Goal: Task Accomplishment & Management: Manage account settings

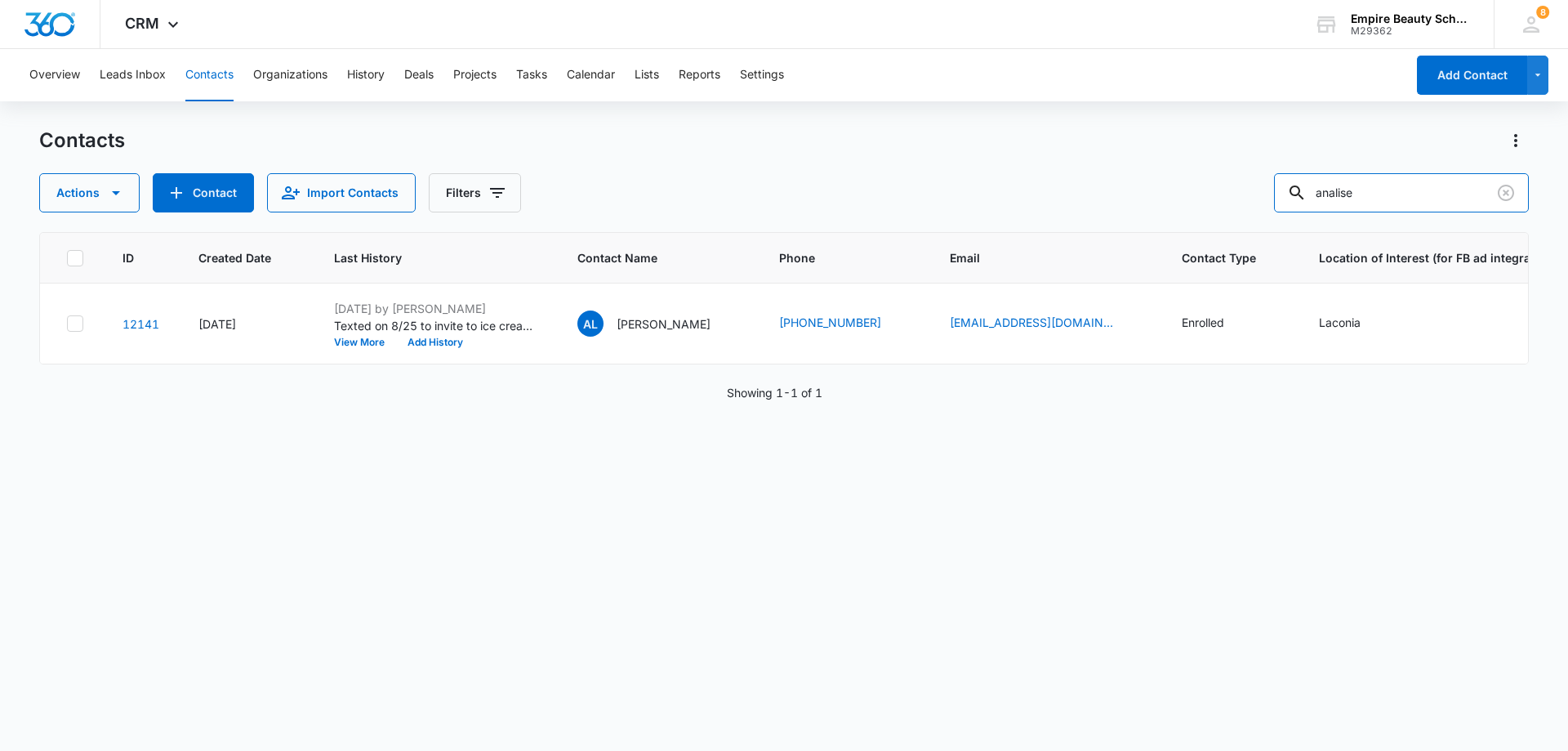
drag, startPoint x: 1383, startPoint y: 197, endPoint x: 1037, endPoint y: 207, distance: 346.1
click at [1038, 207] on div "Actions Contact Import Contacts Filters analise" at bounding box center [784, 192] width 1490 height 39
type input "6781"
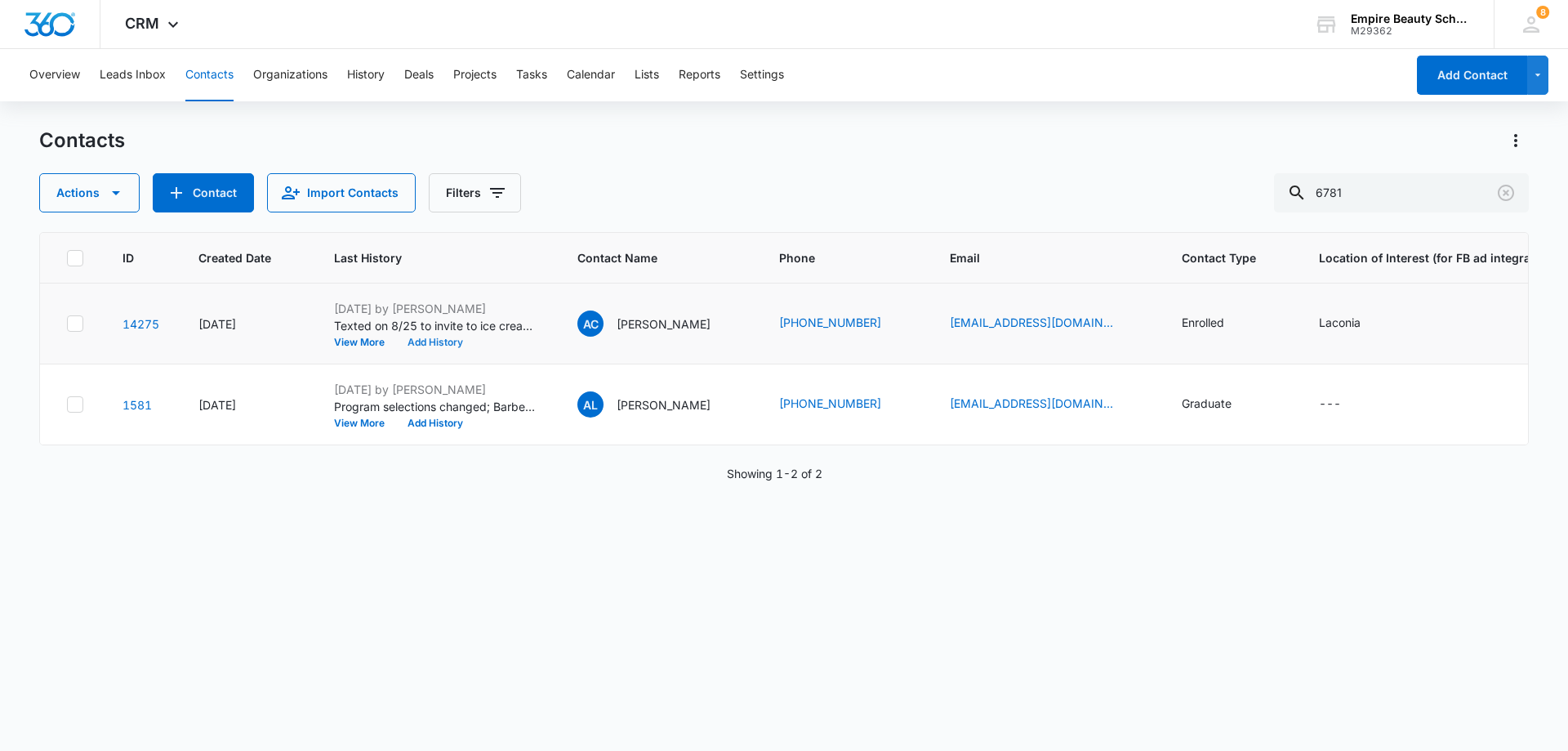
click at [439, 345] on button "Add History" at bounding box center [435, 342] width 79 height 10
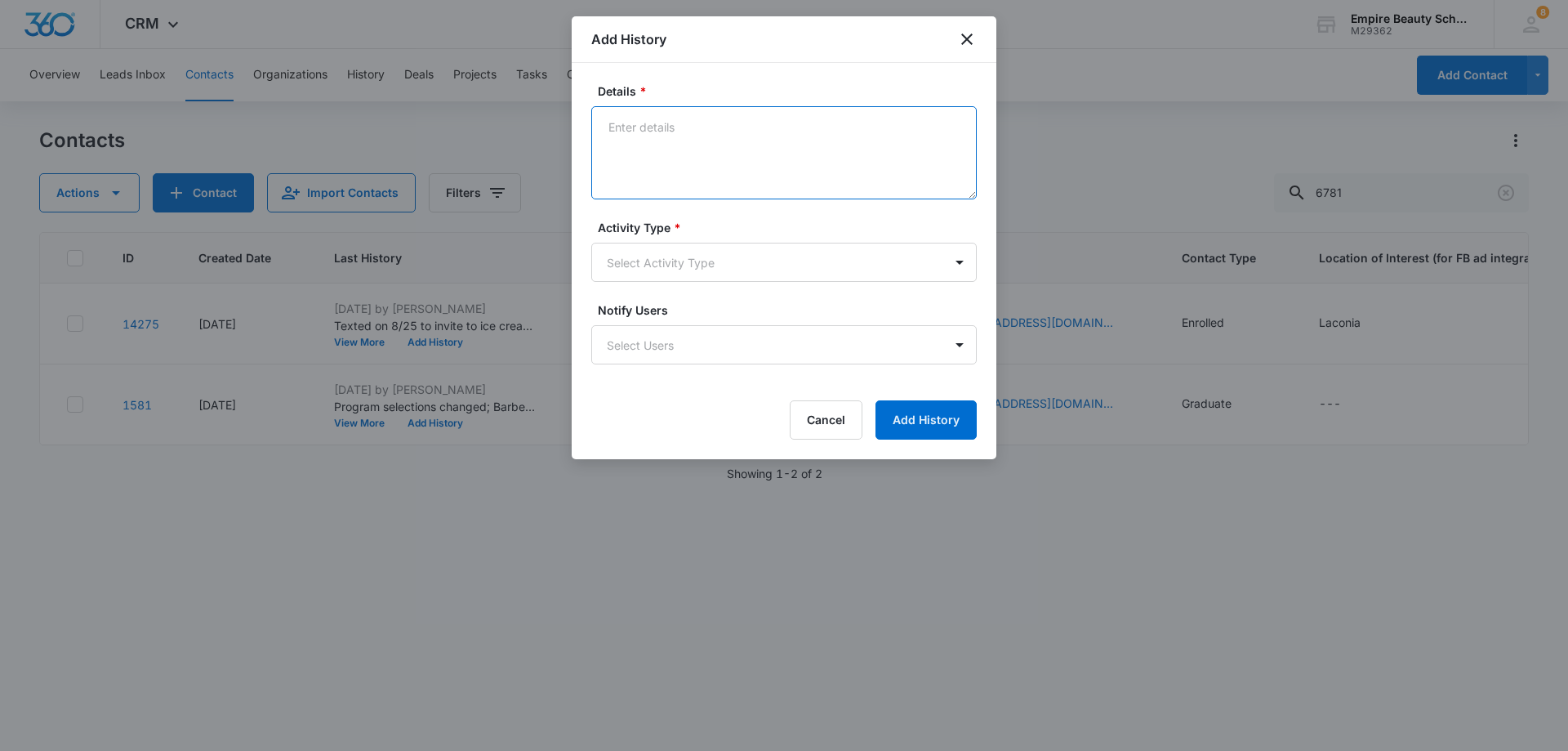
click at [773, 137] on textarea "Details *" at bounding box center [784, 152] width 386 height 93
drag, startPoint x: 809, startPoint y: 125, endPoint x: 881, endPoint y: 159, distance: 79.6
click at [881, 159] on textarea "Can not attend ice cream social" at bounding box center [784, 152] width 386 height 93
click at [612, 125] on textarea "Can not attend ice cream social" at bounding box center [784, 152] width 386 height 93
type textarea "REsponded, Can not attend ice cream social"
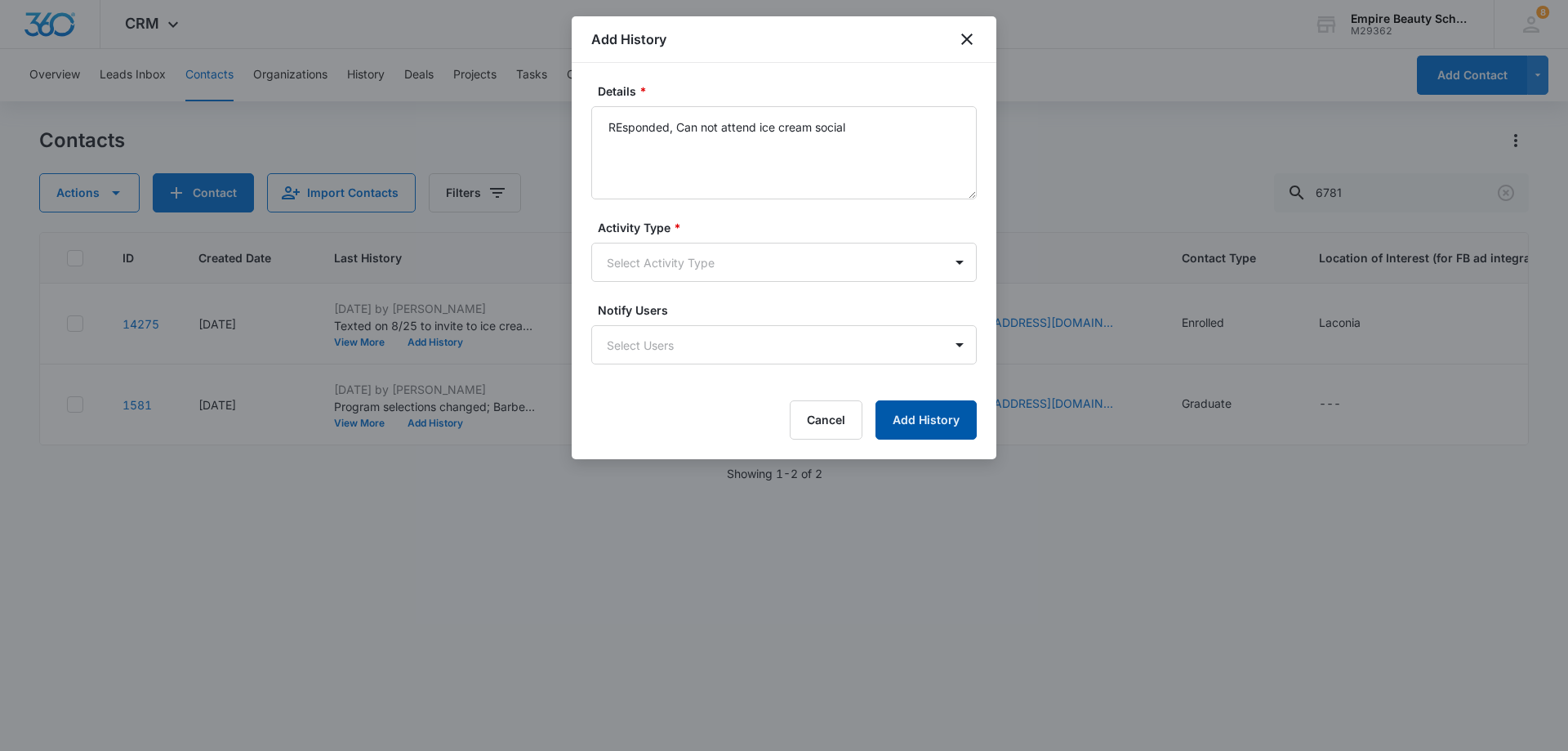
click at [894, 416] on button "Add History" at bounding box center [927, 419] width 101 height 39
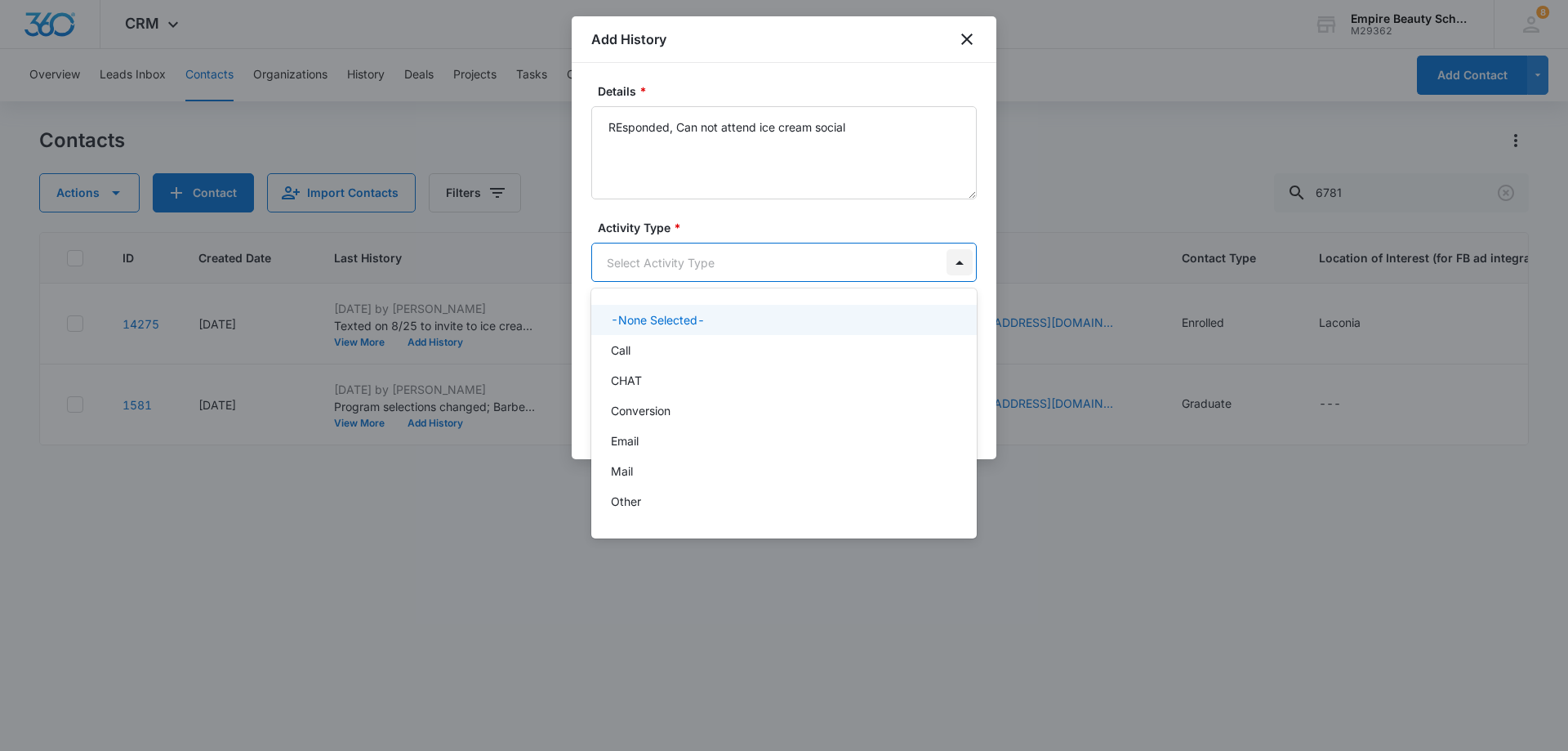
click at [949, 262] on body "CRM Apps Forms CRM Email Shop Payments POS Files Brand Settings Empire Beauty S…" at bounding box center [784, 375] width 1568 height 751
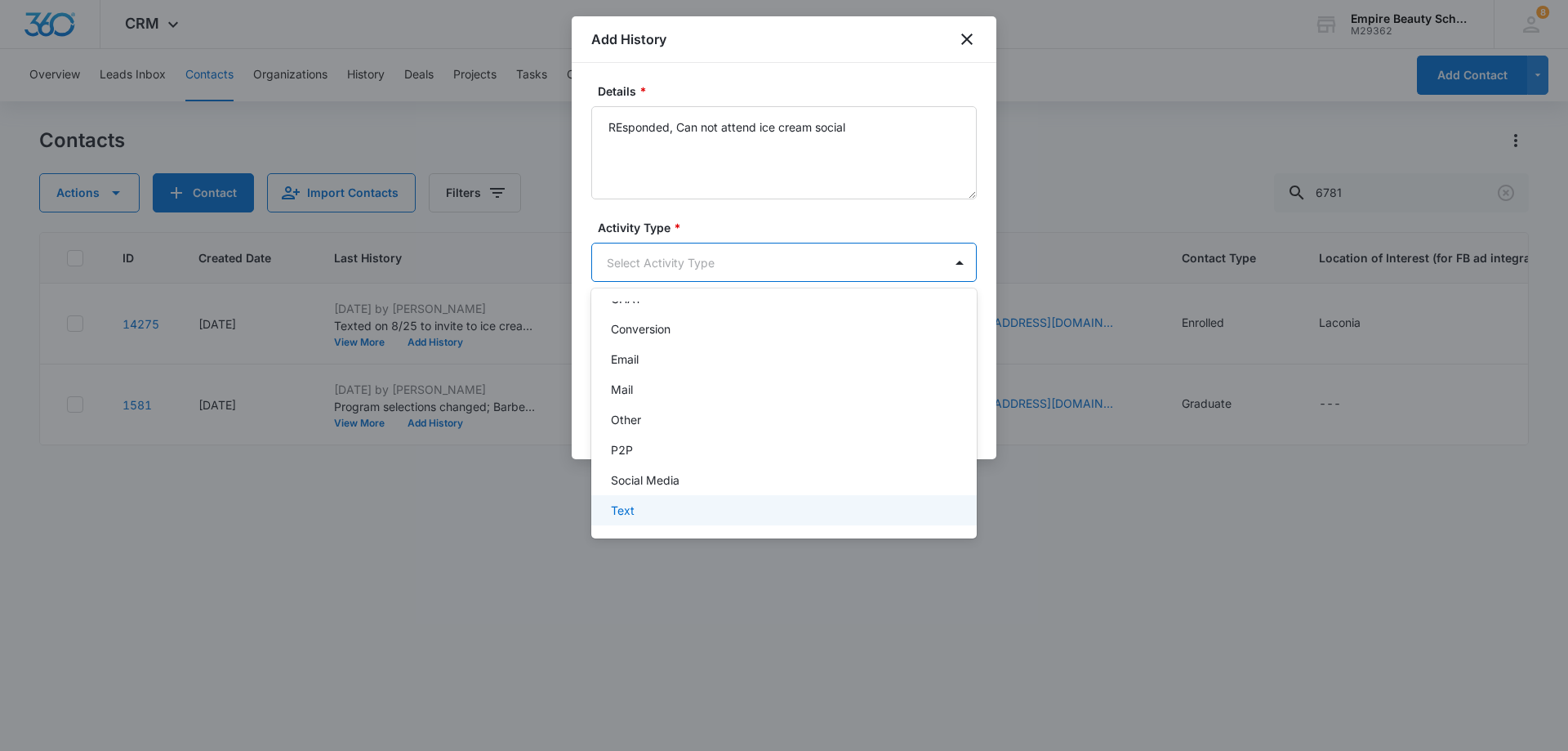
click at [639, 503] on div "Text" at bounding box center [783, 510] width 343 height 17
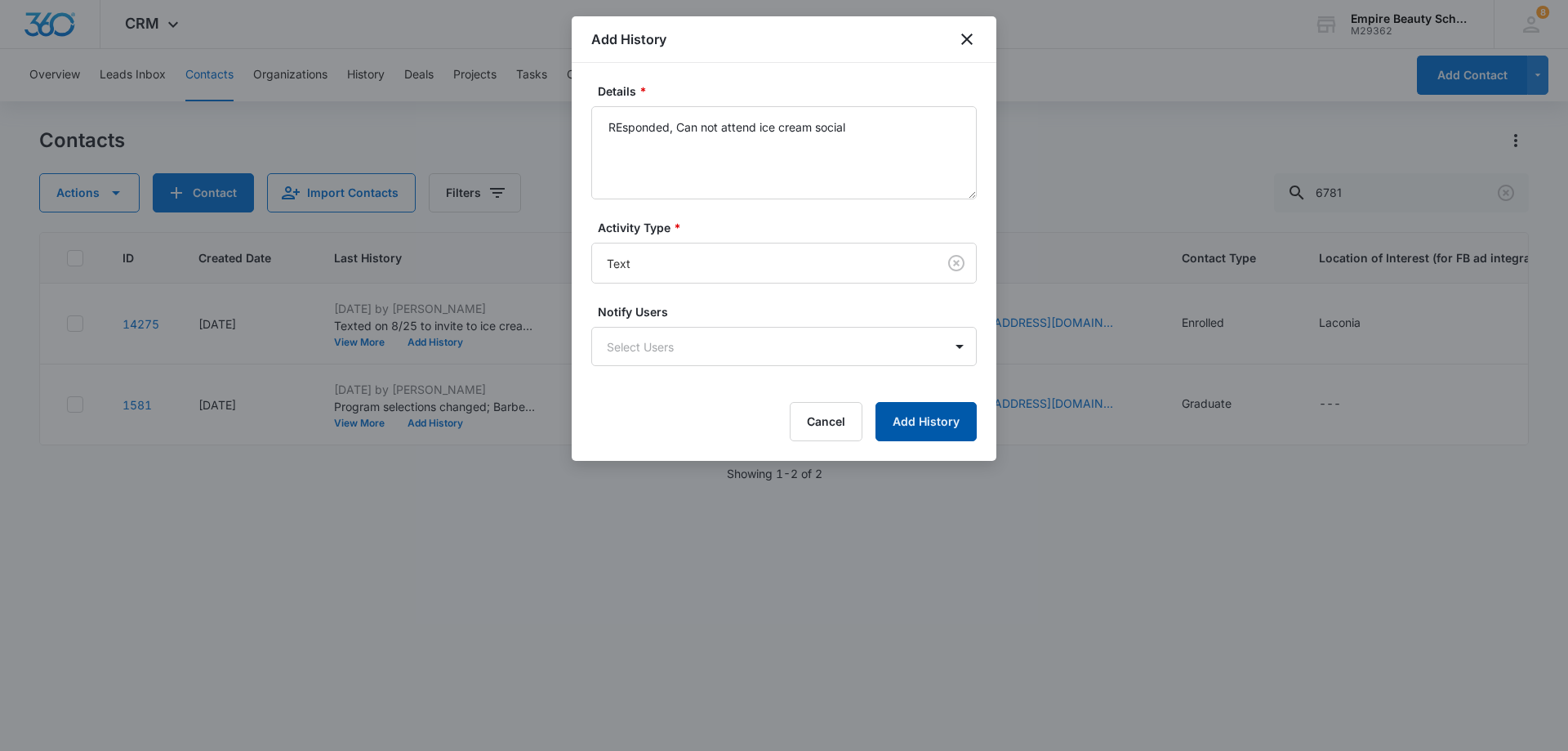
click at [923, 419] on button "Add History" at bounding box center [927, 421] width 101 height 39
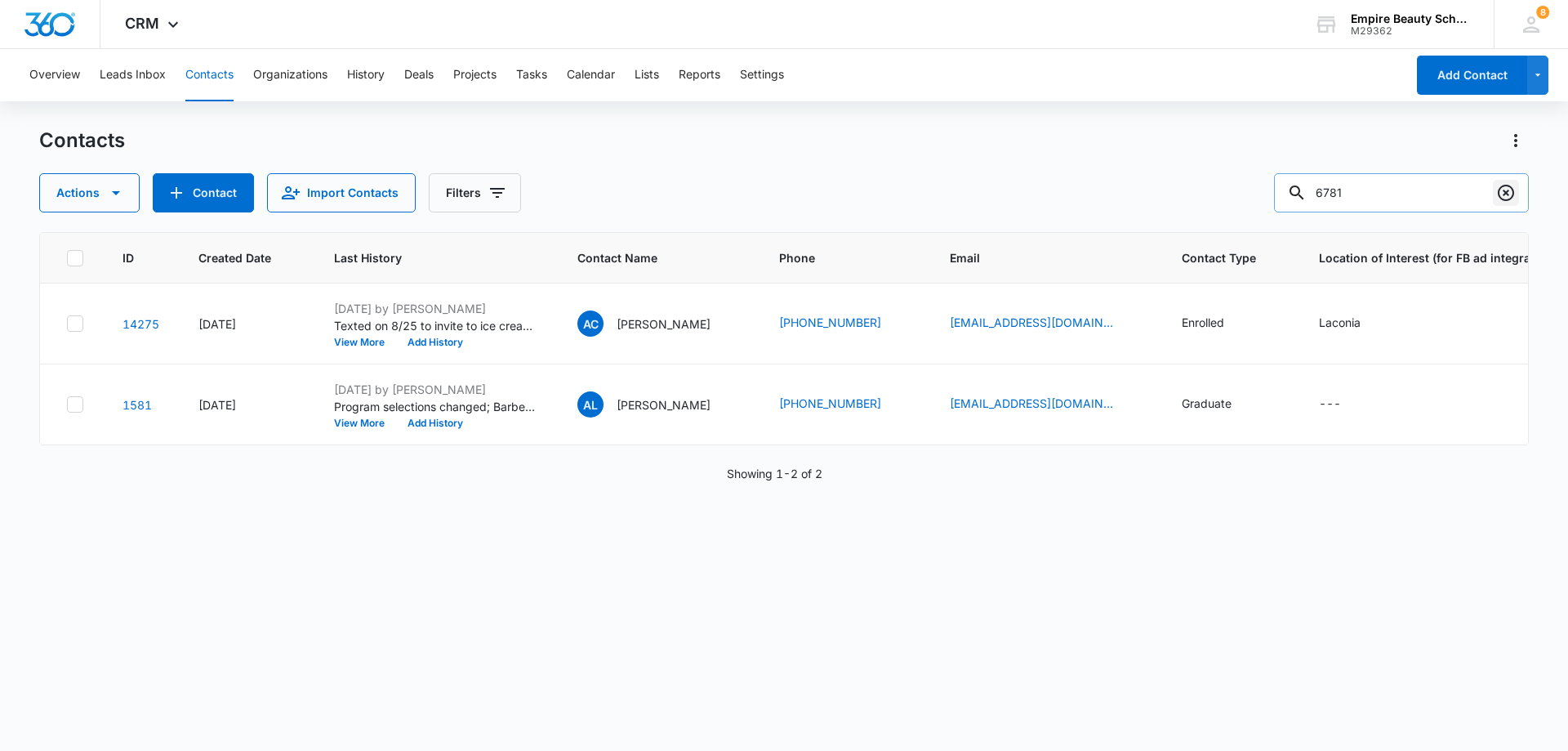
click at [1512, 188] on icon "Clear" at bounding box center [1506, 193] width 16 height 16
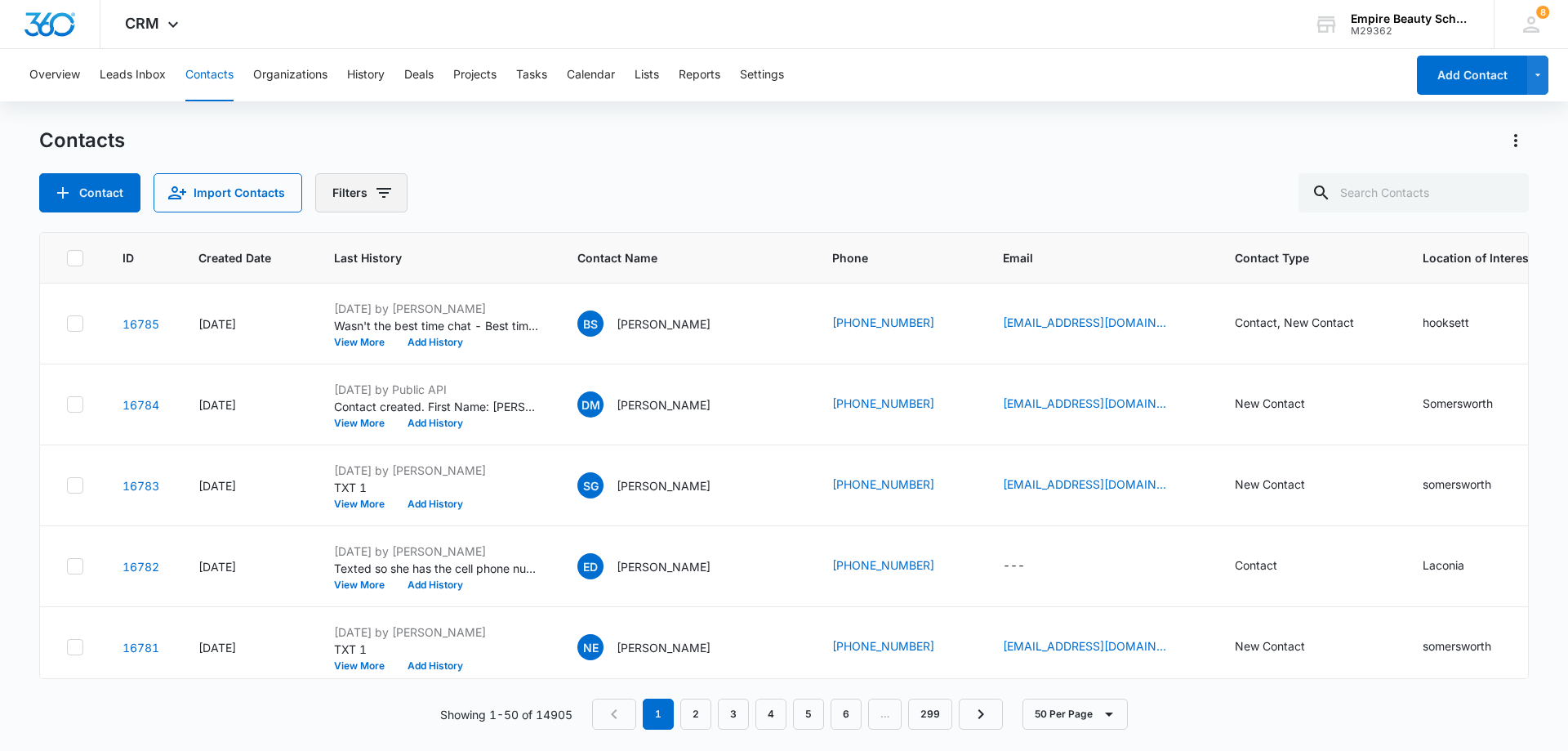
click at [366, 188] on button "Filters" at bounding box center [361, 192] width 92 height 39
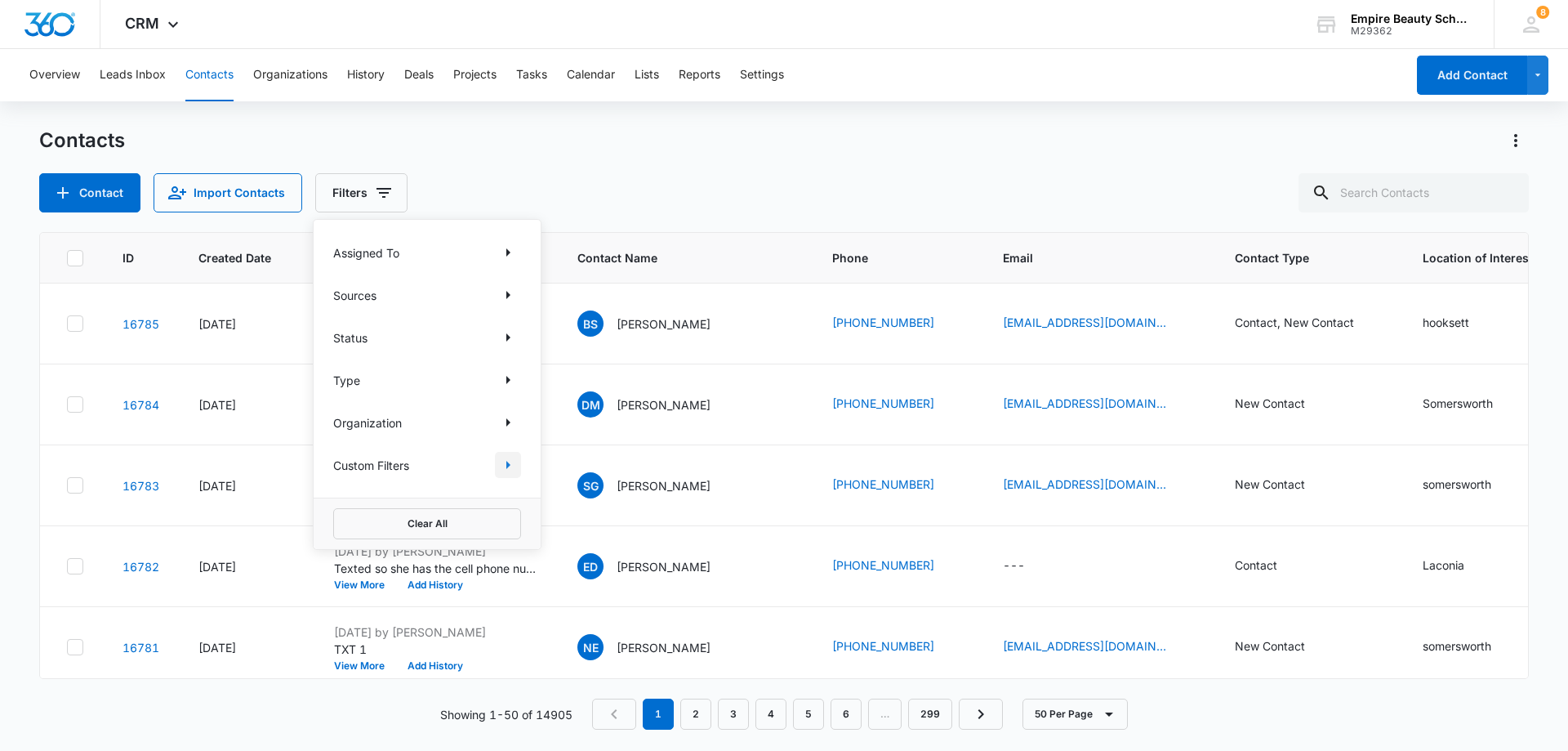
click at [508, 467] on icon "Show Custom Filters filters" at bounding box center [508, 465] width 5 height 8
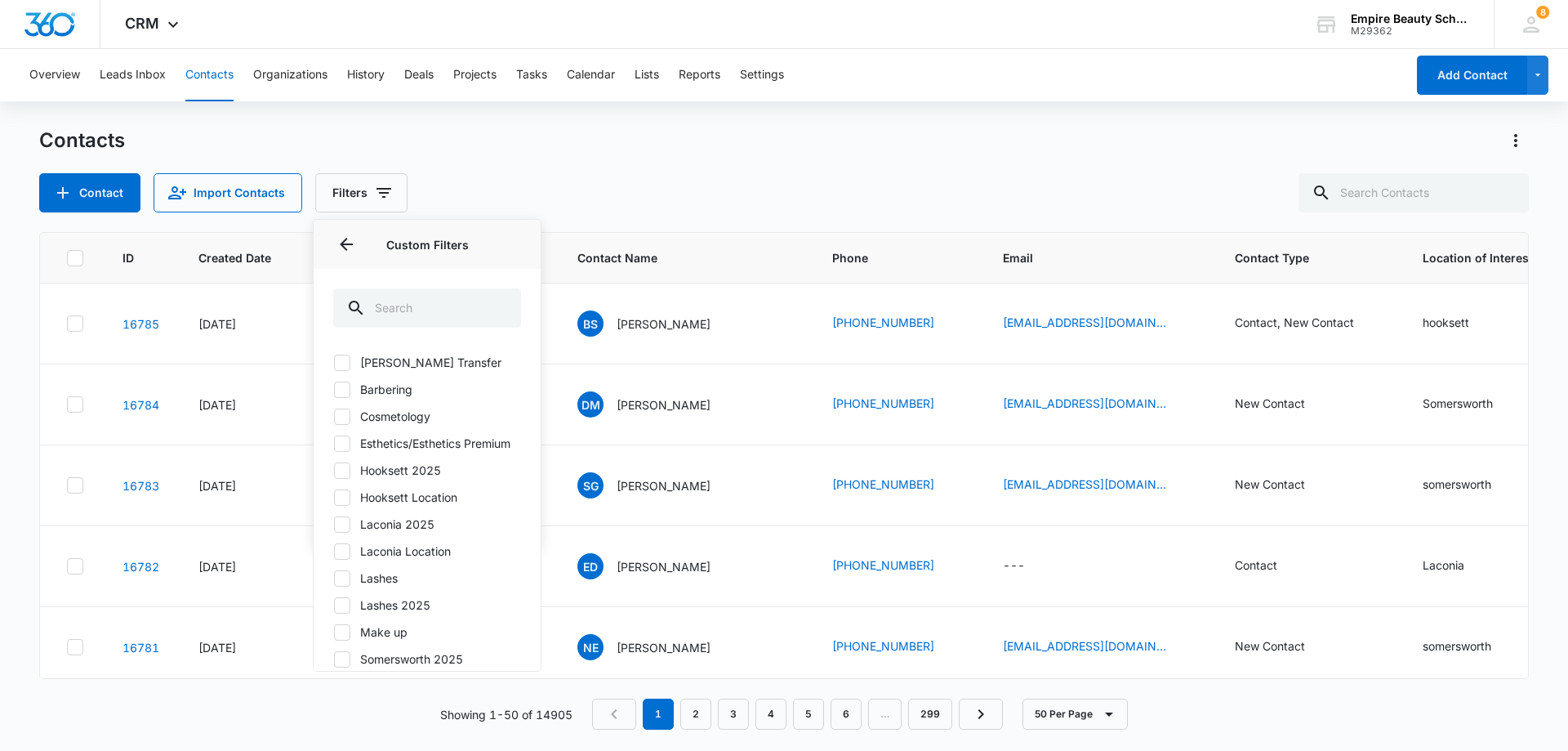
click at [345, 532] on icon at bounding box center [342, 525] width 14 height 14
click at [334, 525] on input "Laconia 2025" at bounding box center [333, 524] width 1 height 1
checkbox input "true"
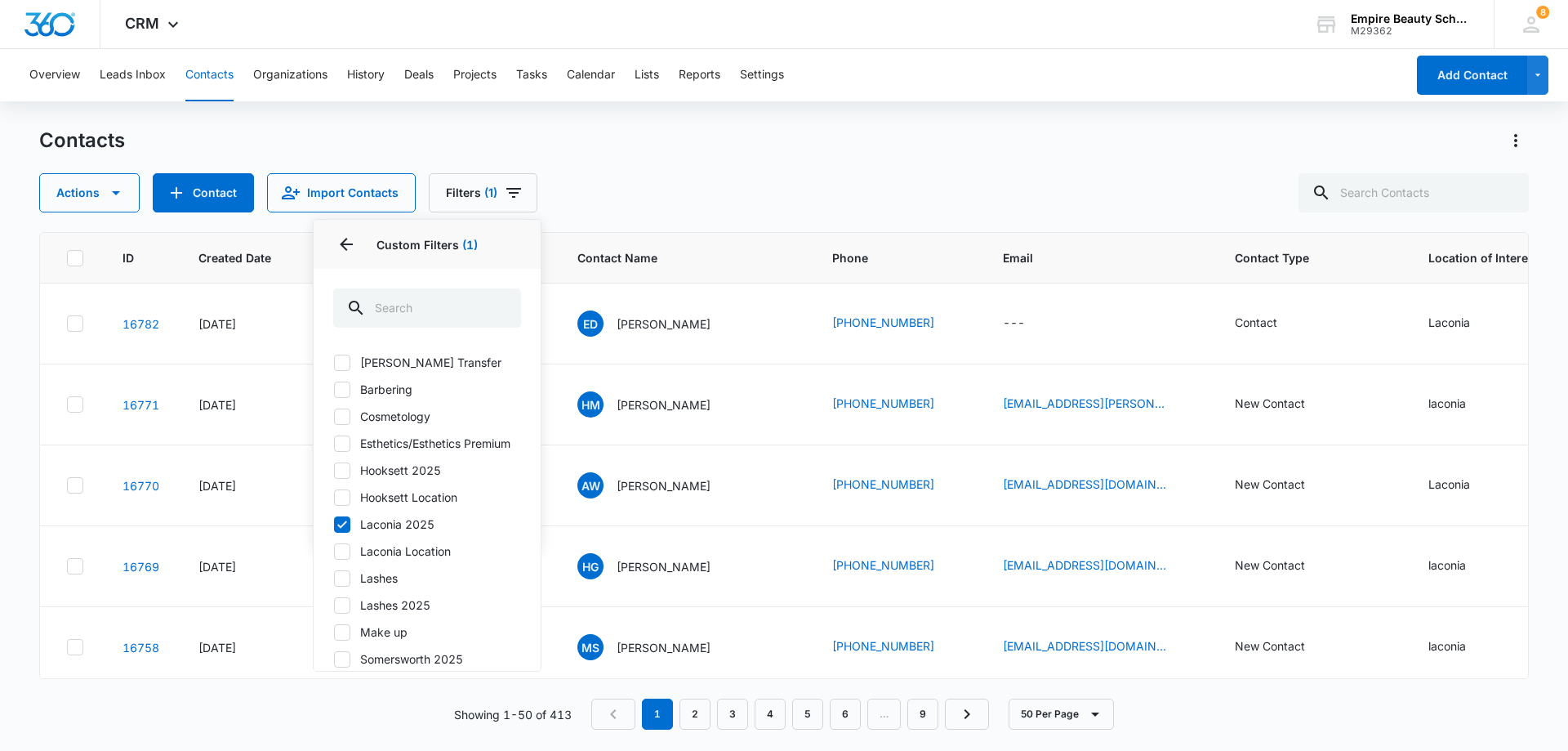
click at [684, 137] on div "Contacts" at bounding box center [784, 140] width 1490 height 26
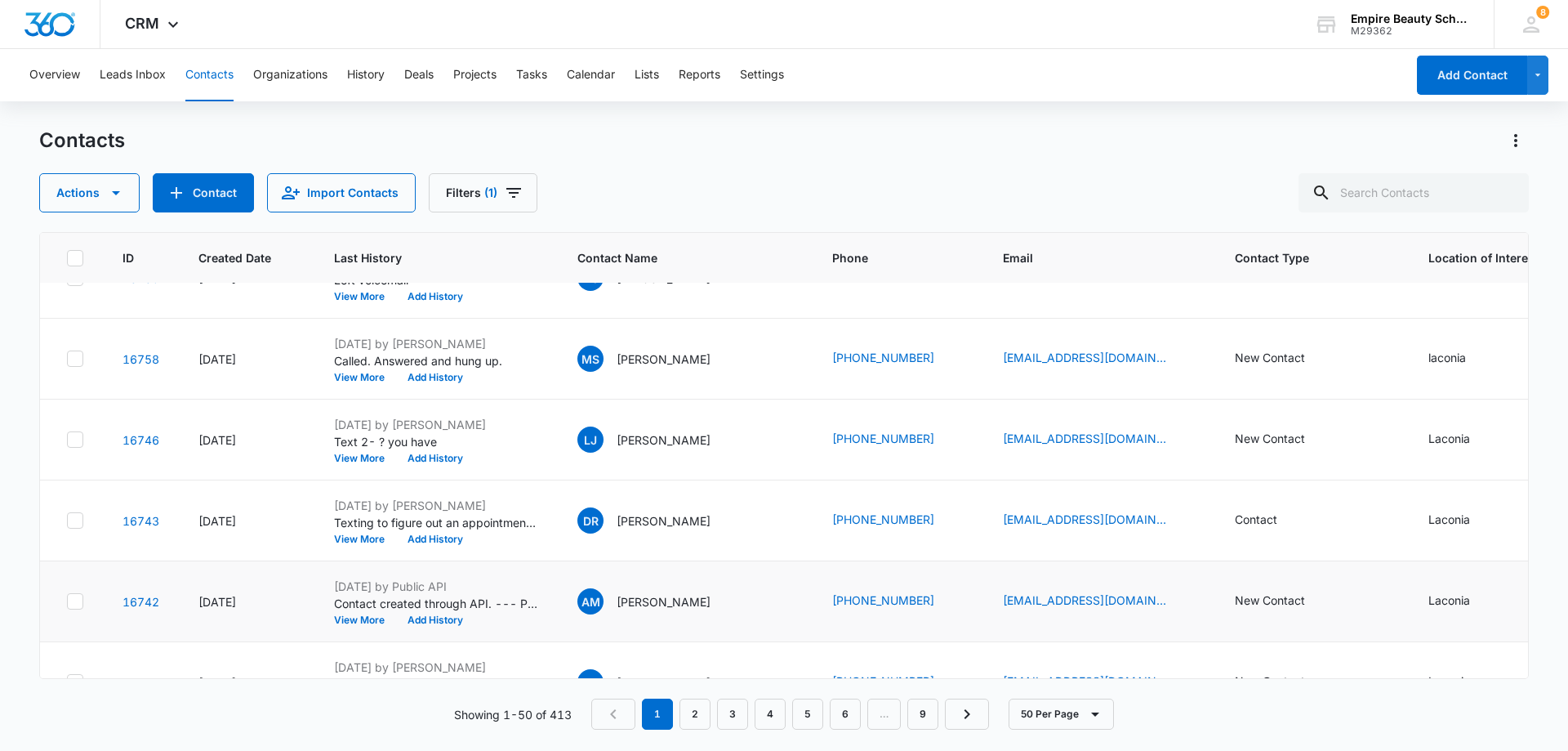
scroll to position [327, 0]
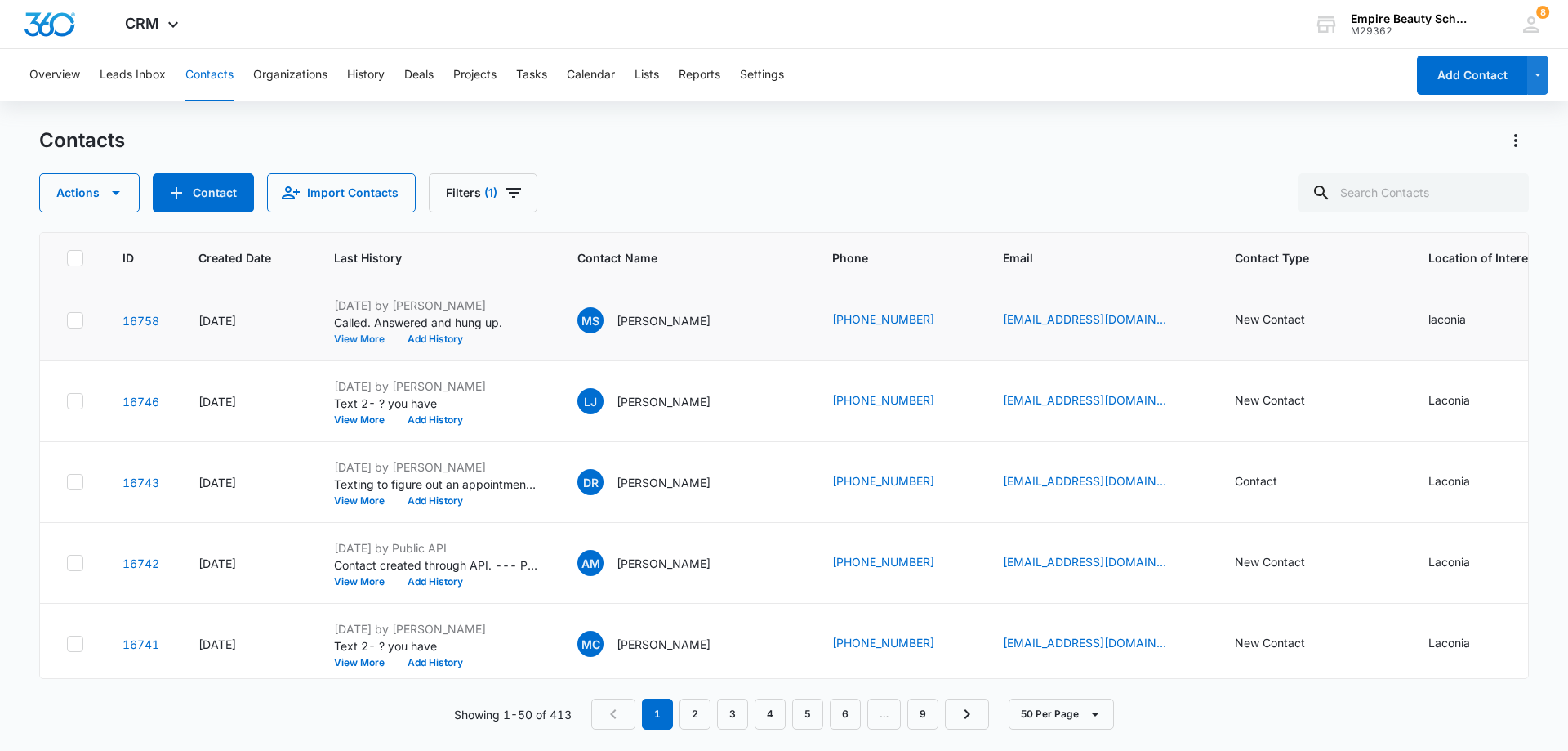
click at [360, 339] on button "View More" at bounding box center [365, 339] width 63 height 10
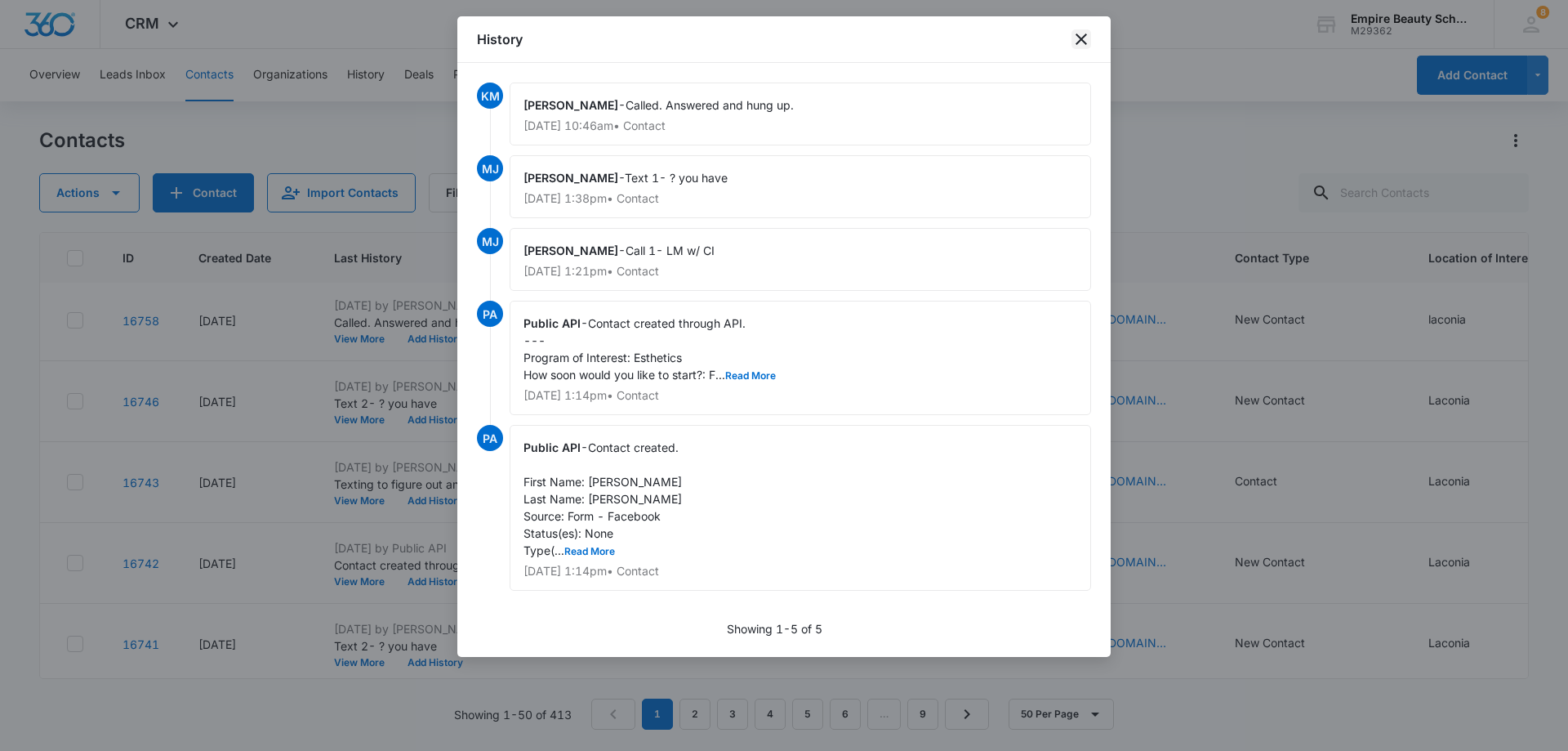
click at [1087, 35] on icon "close" at bounding box center [1082, 39] width 20 height 20
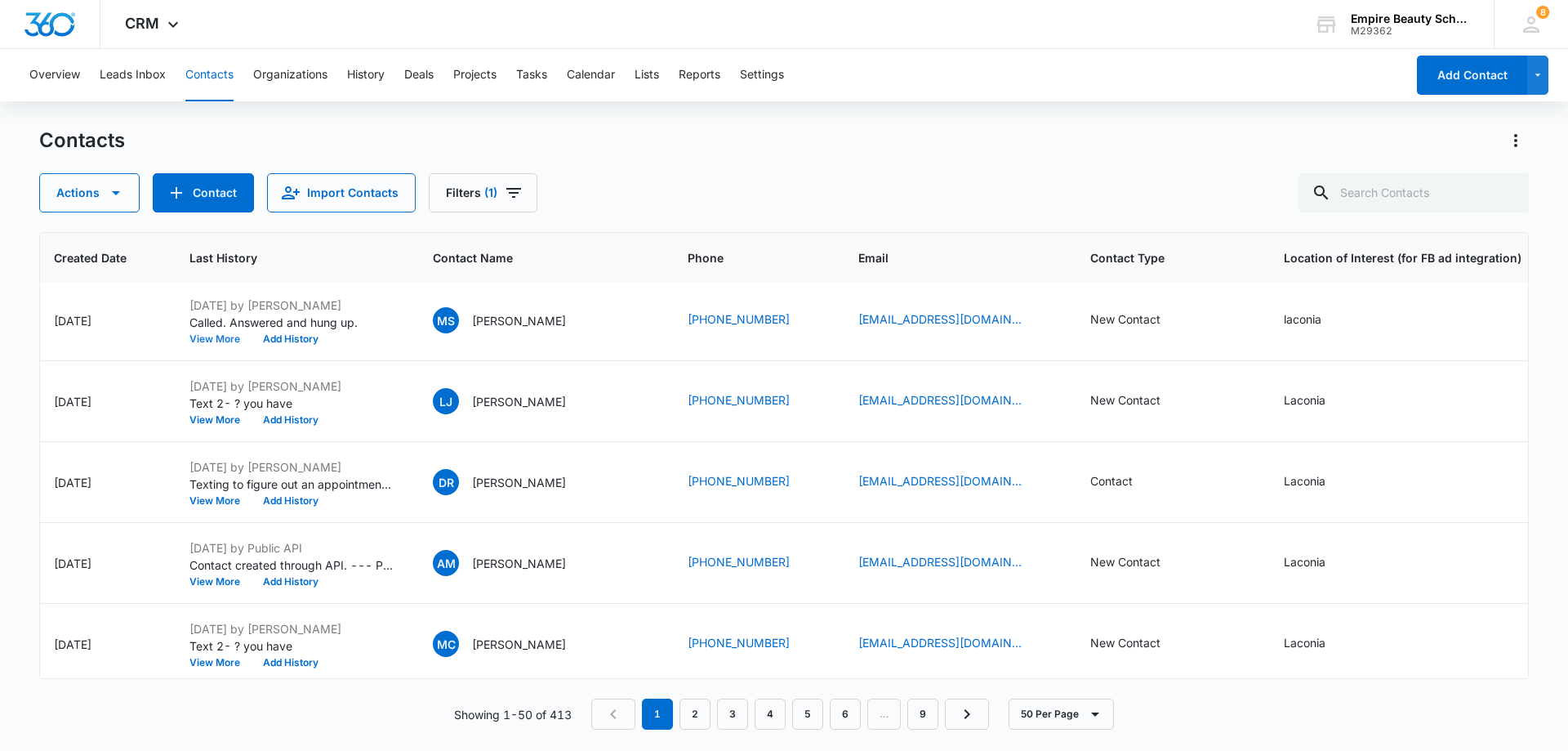
scroll to position [327, 123]
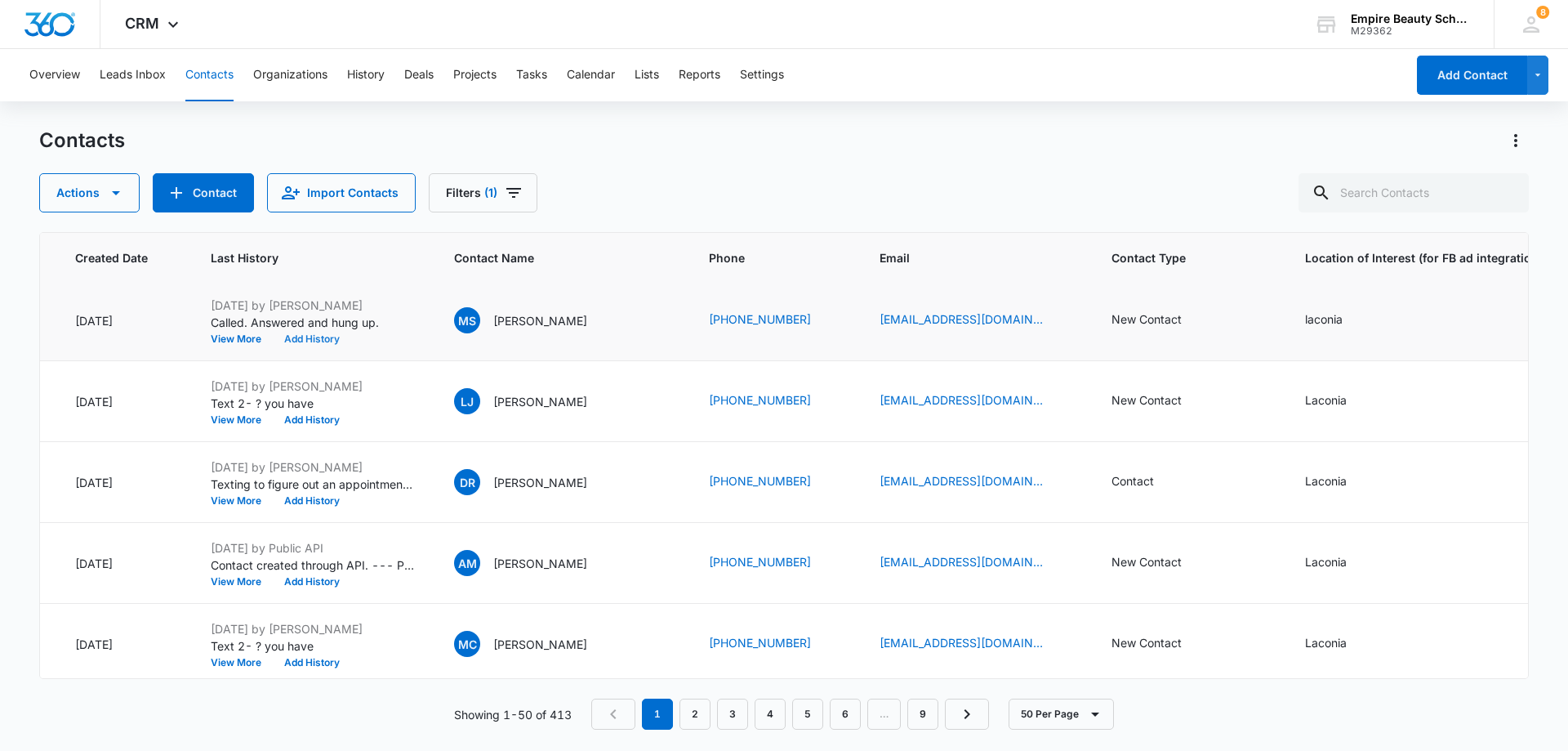
click at [299, 334] on button "Add History" at bounding box center [312, 339] width 79 height 10
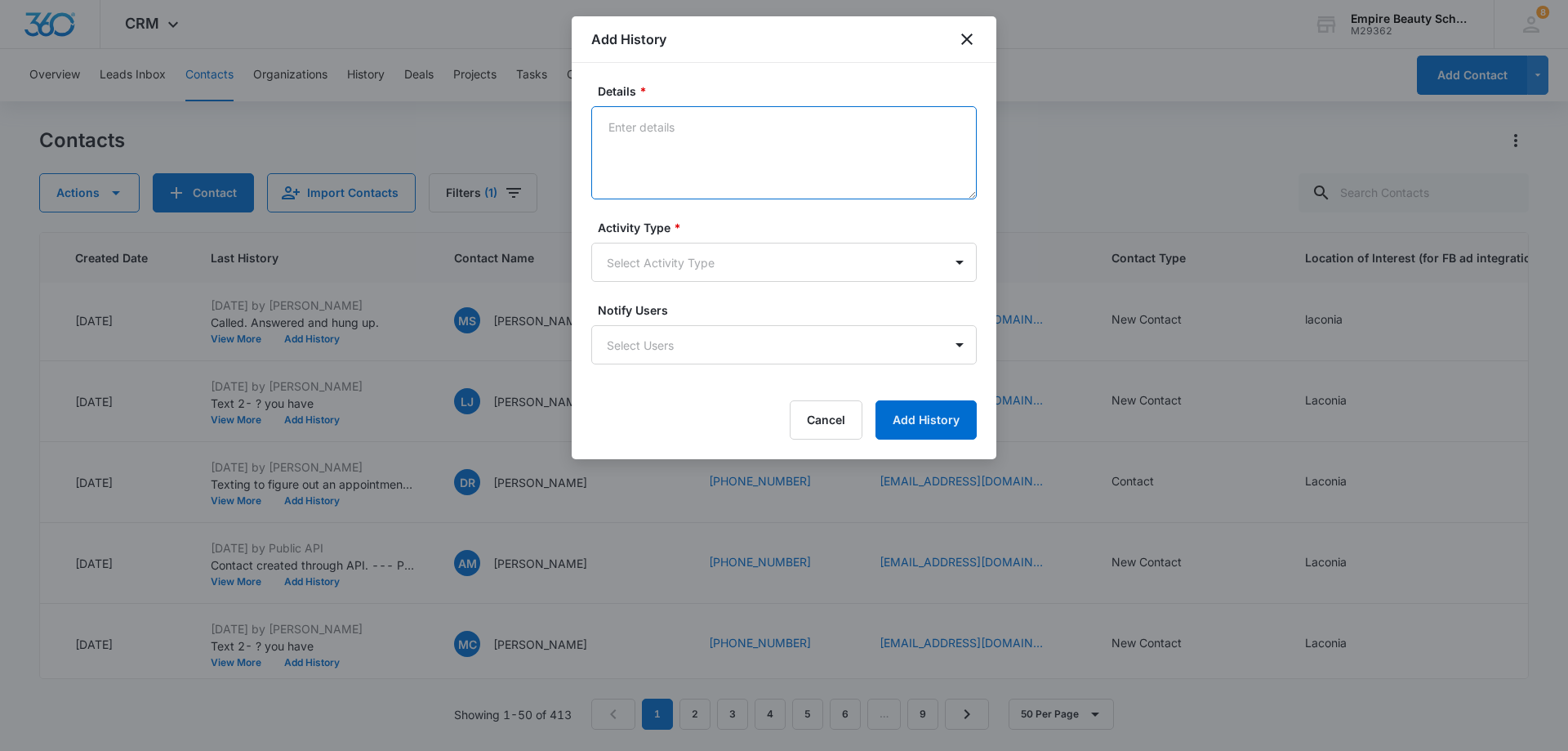
click at [696, 137] on textarea "Details *" at bounding box center [784, 152] width 386 height 93
type textarea "Text 2 when would be a good time to chat?"
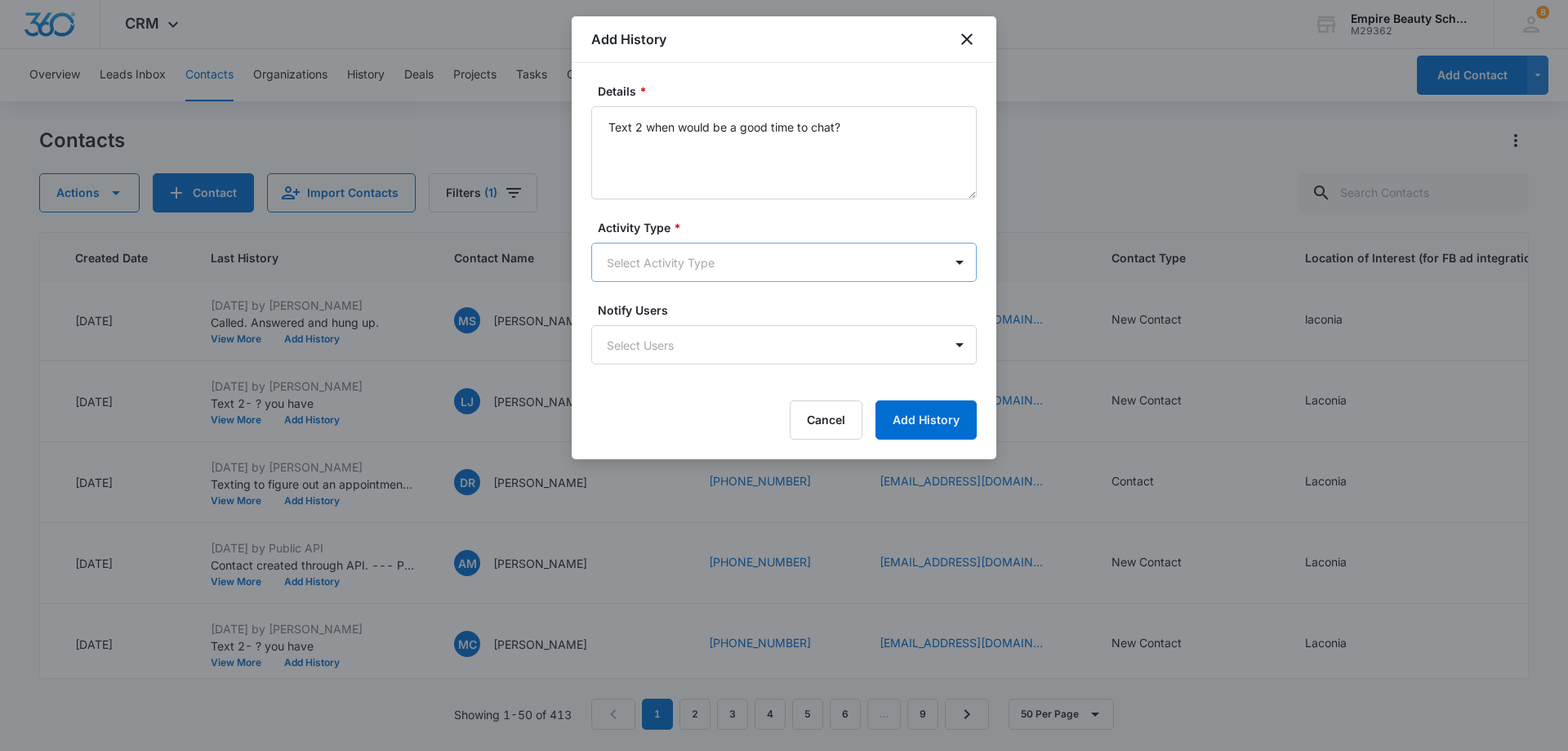
click at [709, 257] on body "CRM Apps Forms CRM Email Shop Payments POS Files Brand Settings Empire Beauty S…" at bounding box center [784, 375] width 1568 height 751
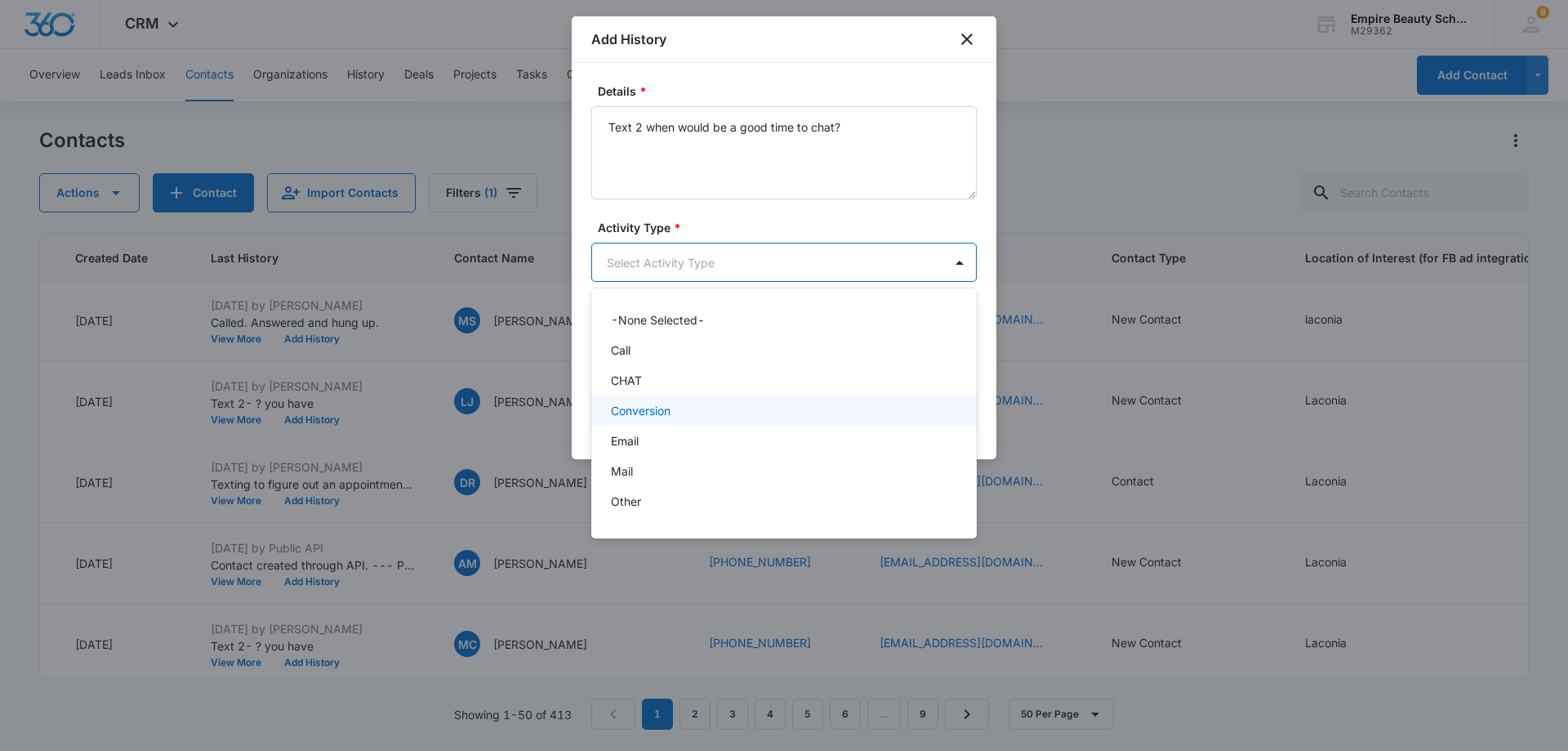
scroll to position [85, 0]
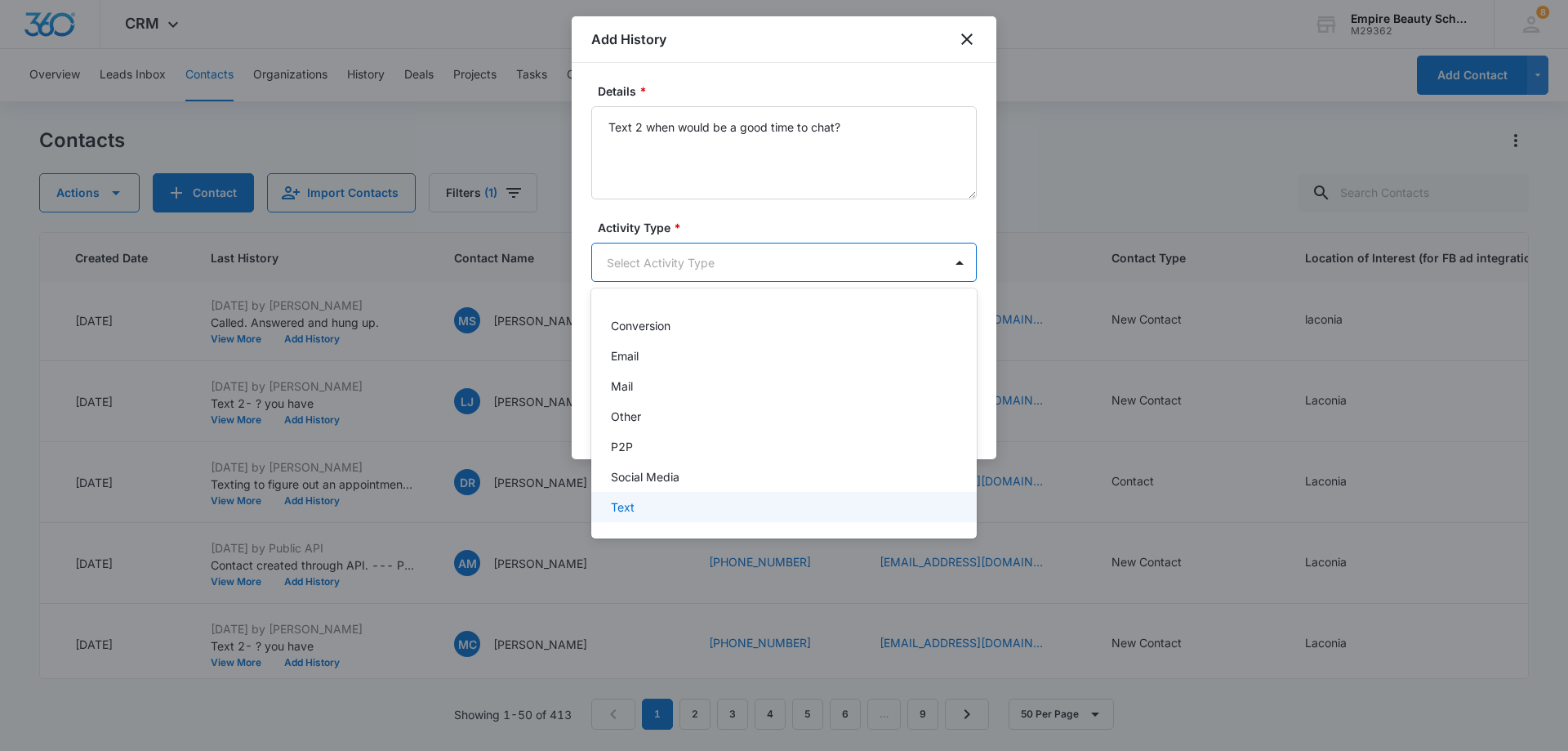
click at [644, 499] on div "Text" at bounding box center [783, 506] width 343 height 17
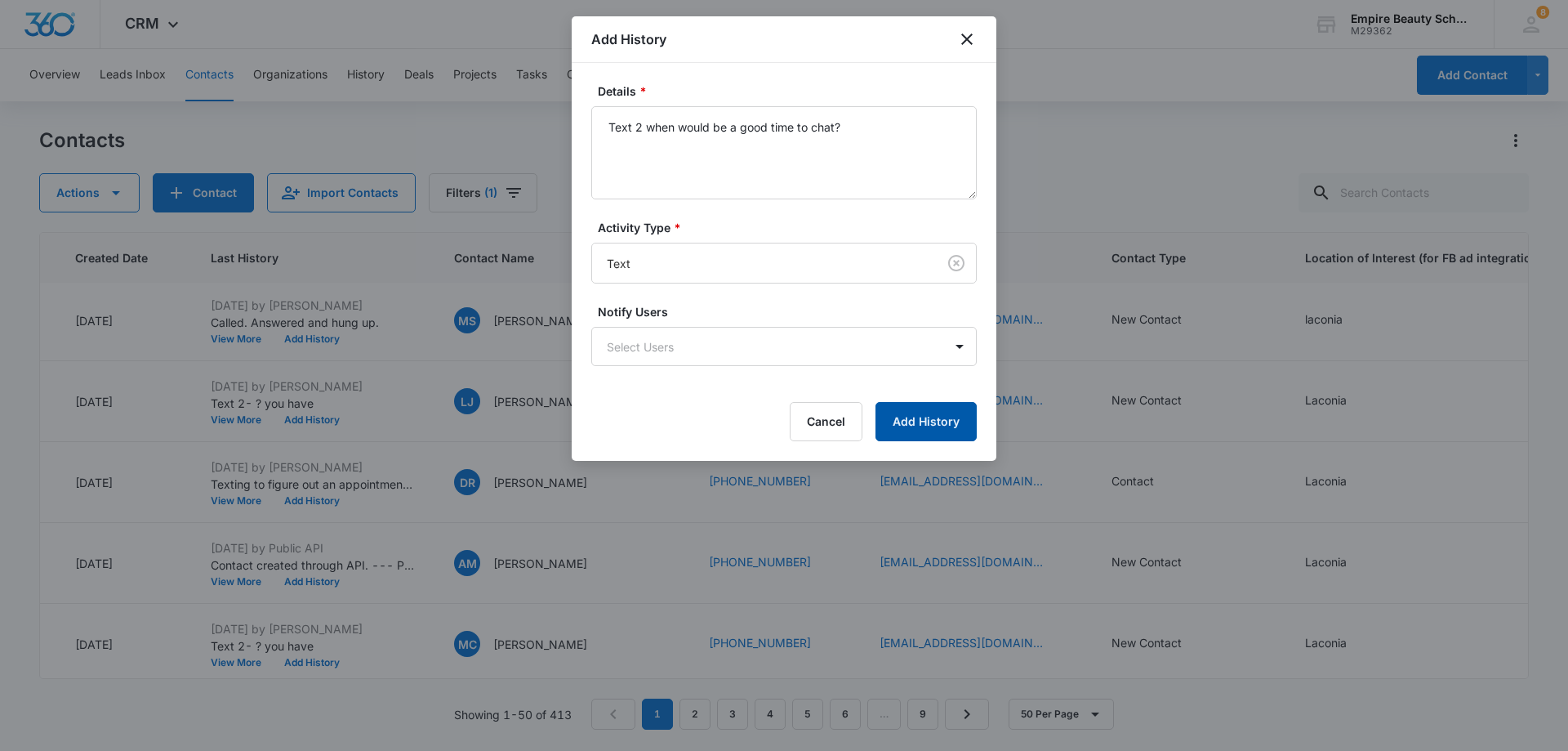
click at [939, 415] on button "Add History" at bounding box center [927, 421] width 101 height 39
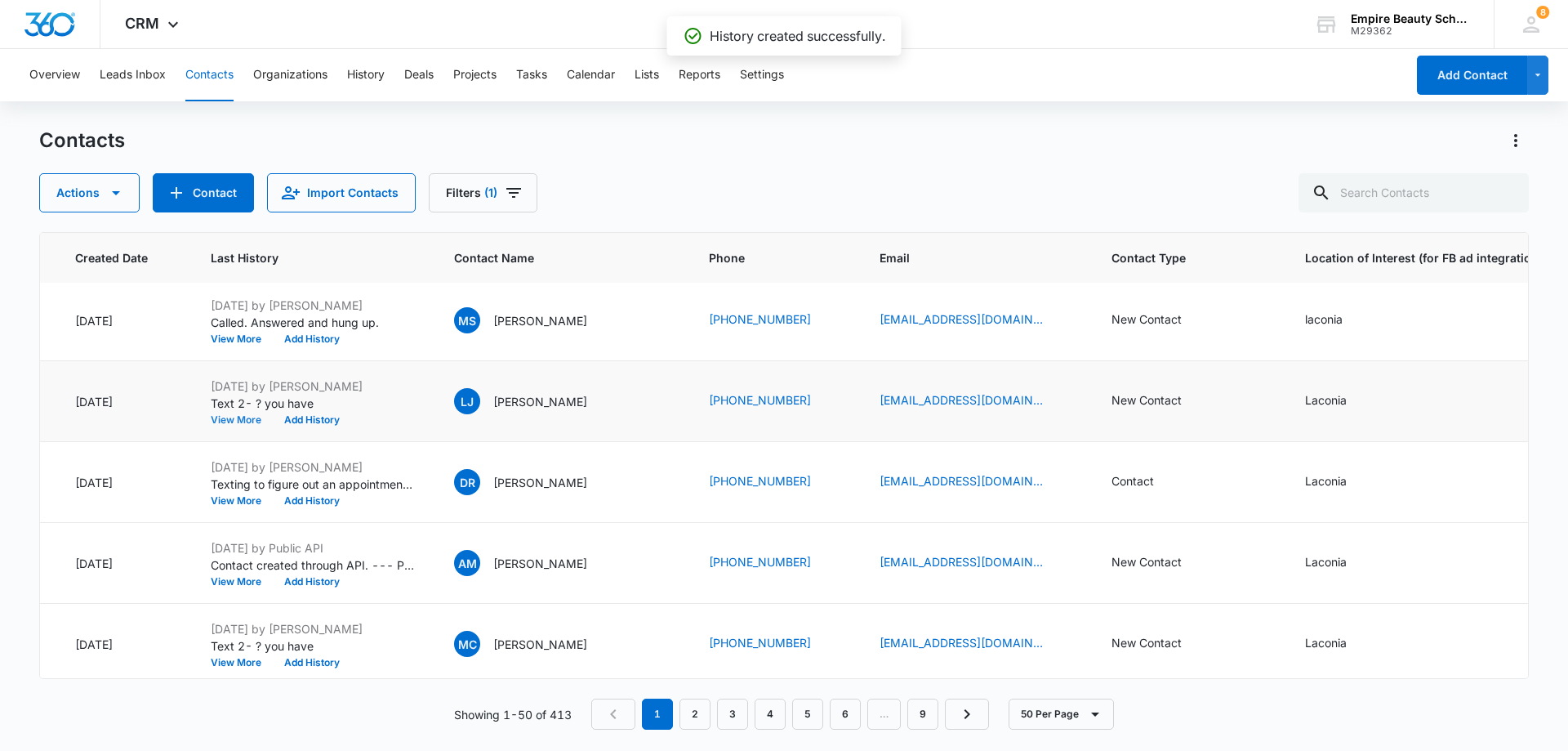
click at [228, 420] on button "View More" at bounding box center [242, 419] width 63 height 10
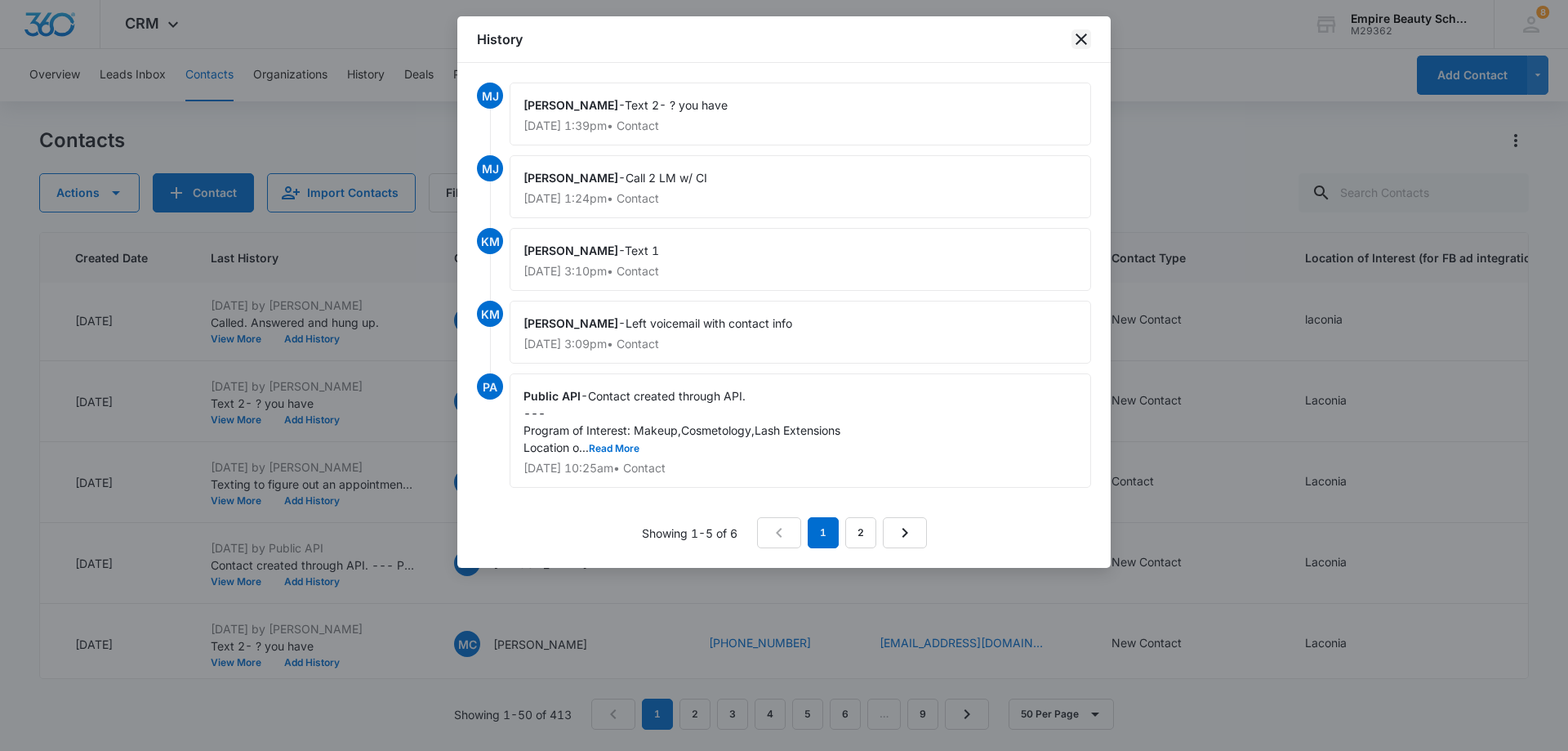
click at [1086, 43] on icon "close" at bounding box center [1082, 39] width 12 height 12
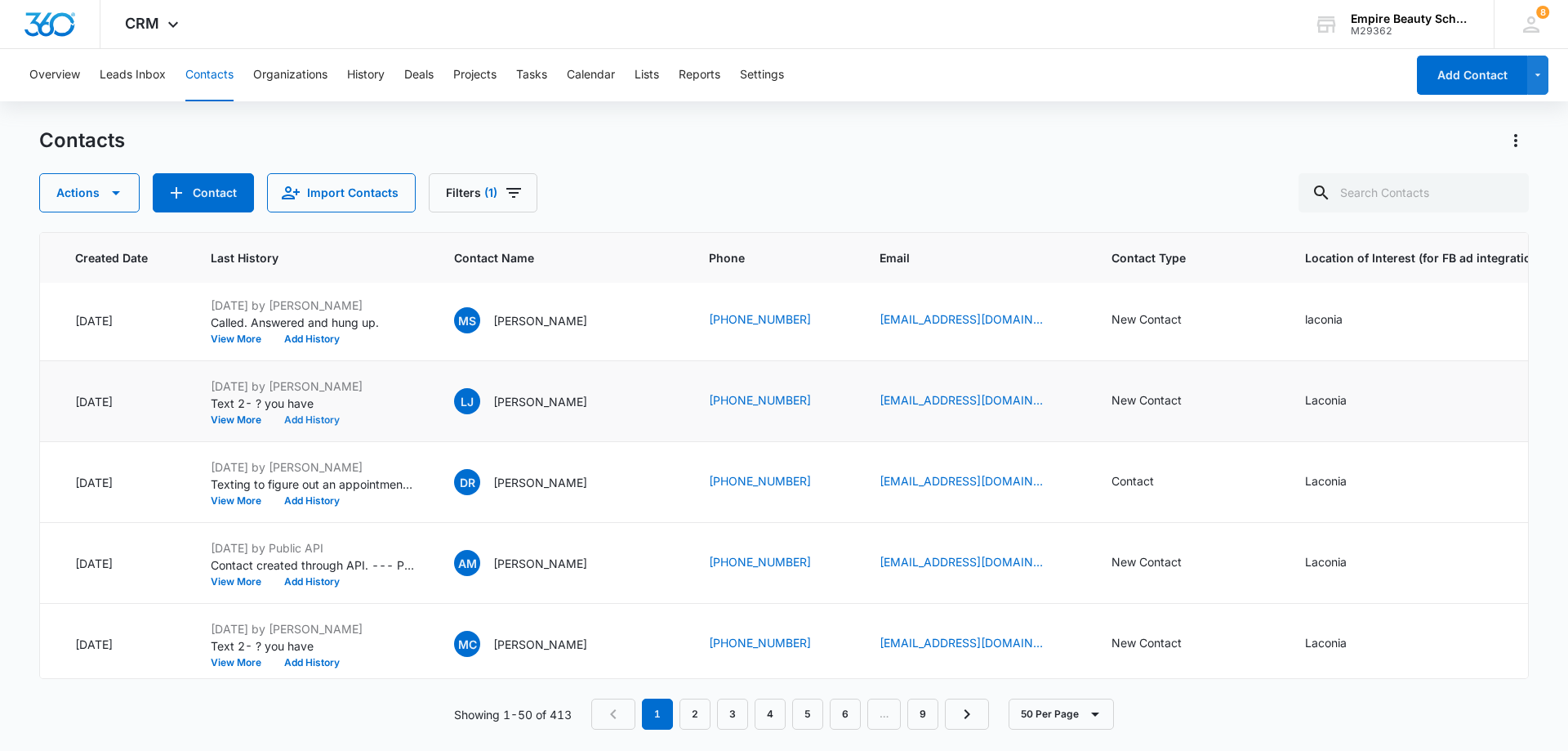
click at [313, 420] on button "Add History" at bounding box center [312, 419] width 79 height 10
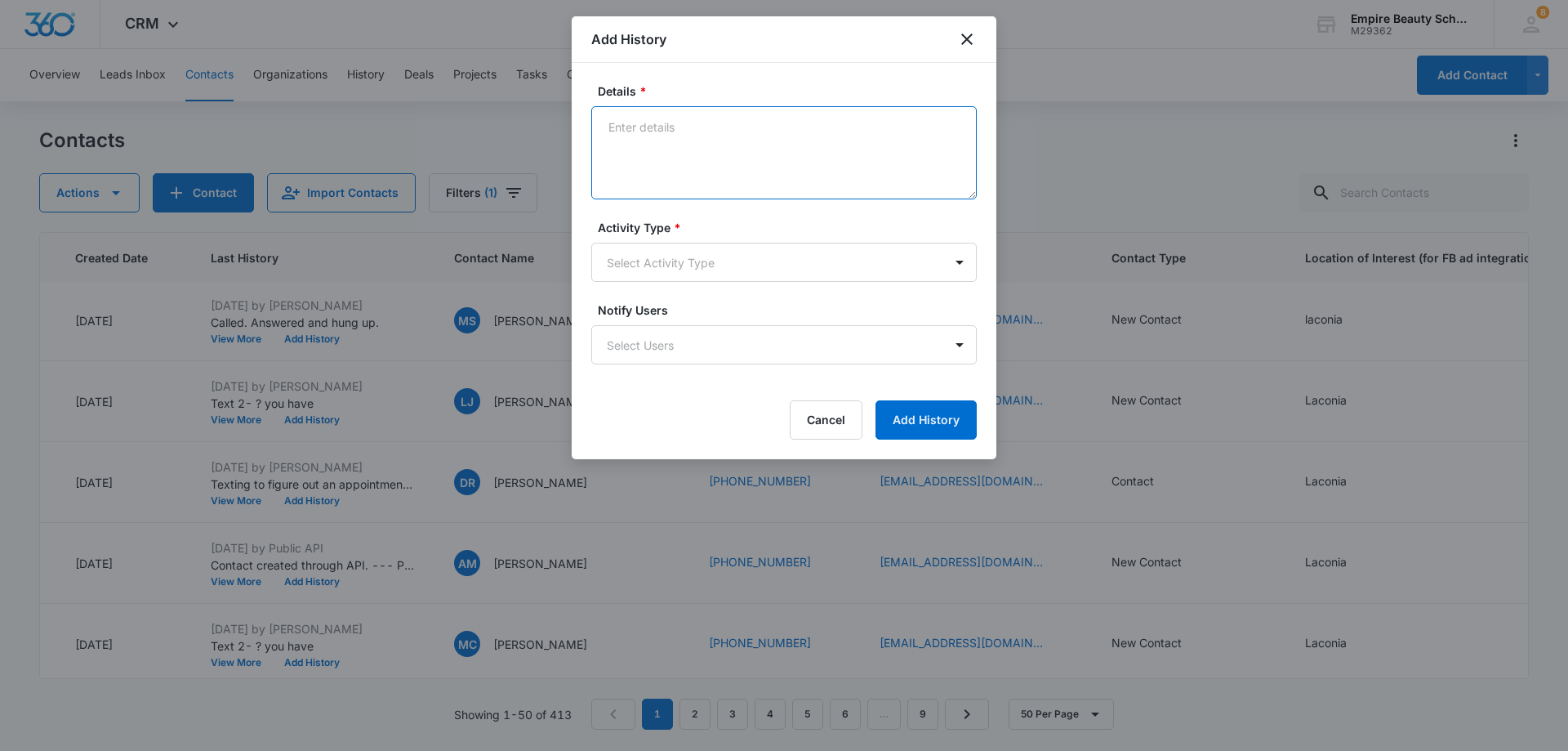
click at [719, 140] on textarea "Details *" at bounding box center [784, 152] width 386 height 93
type textarea "Text 3 haven't heard back, are you still interested? When can we chat?"
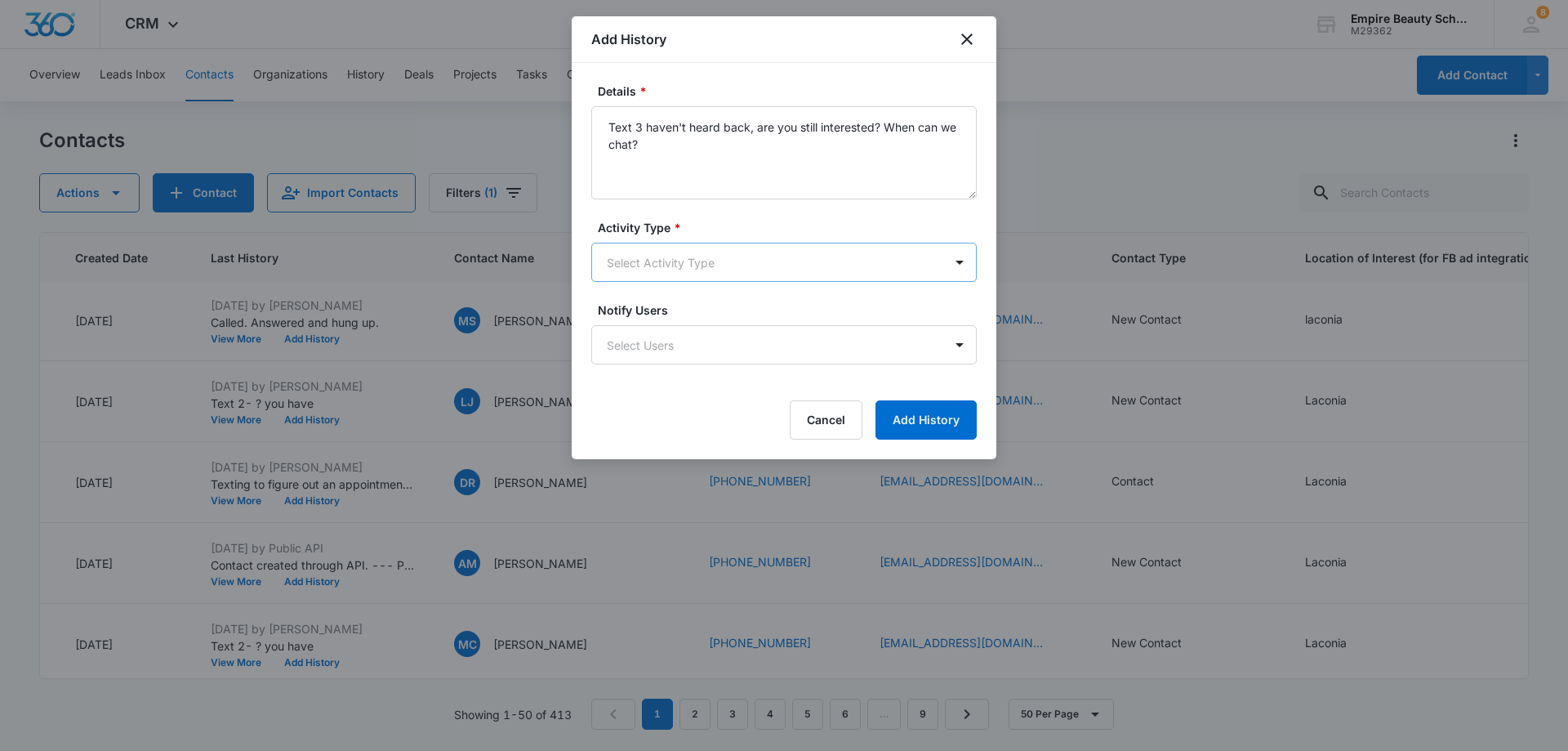
click at [722, 253] on body "CRM Apps Forms CRM Email Shop Payments POS Files Brand Settings Empire Beauty S…" at bounding box center [784, 375] width 1568 height 751
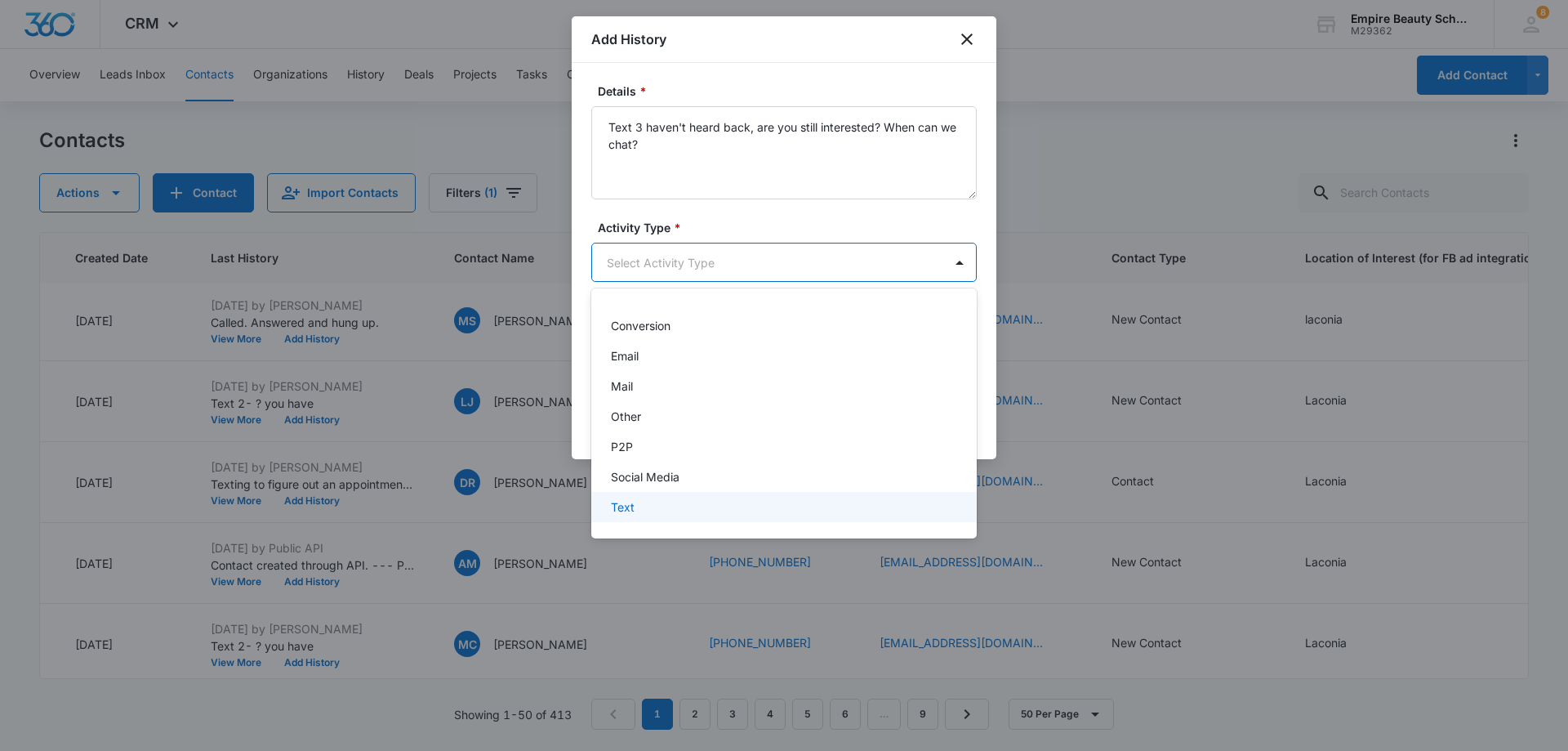
click at [649, 505] on div "Text" at bounding box center [783, 506] width 343 height 17
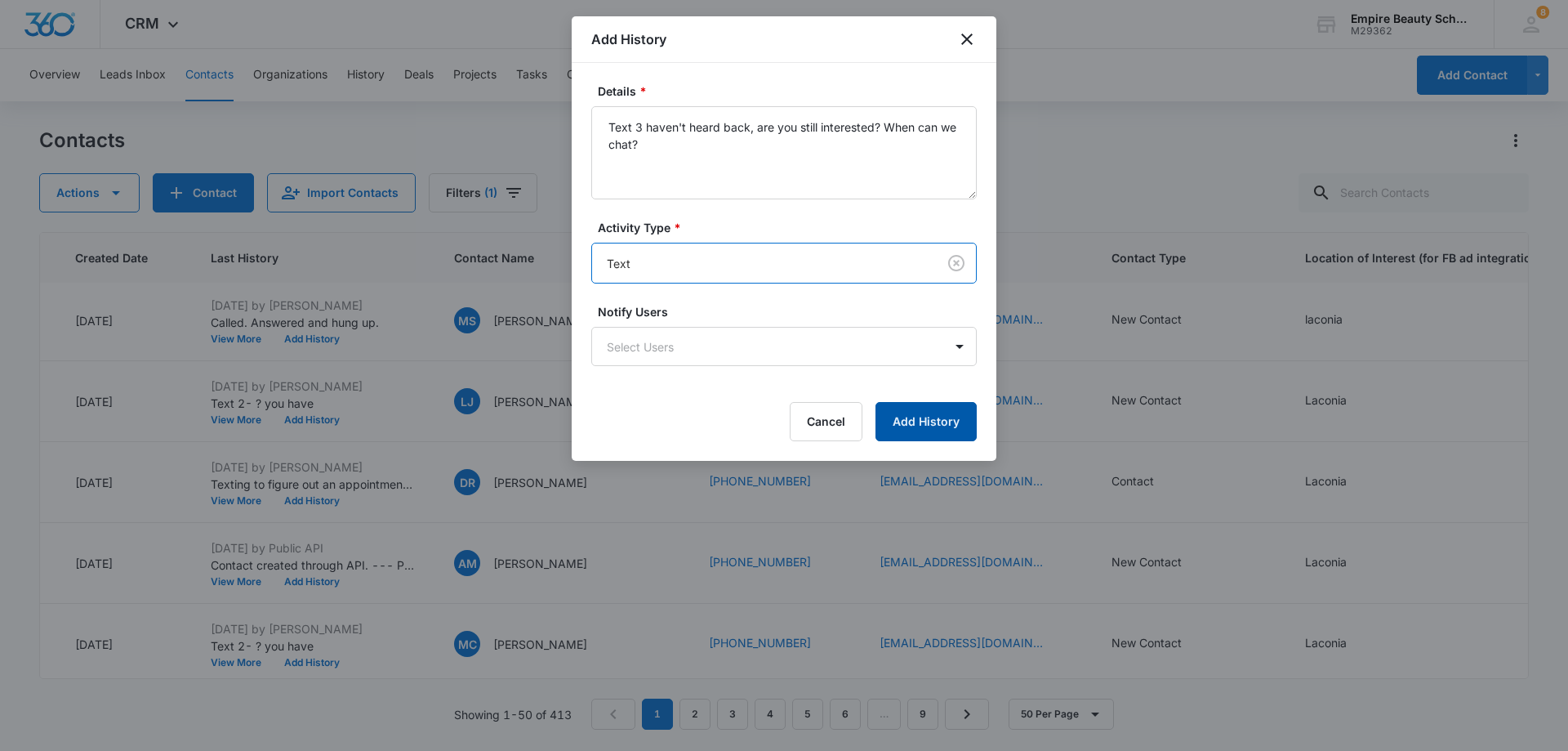
click at [921, 421] on button "Add History" at bounding box center [927, 421] width 101 height 39
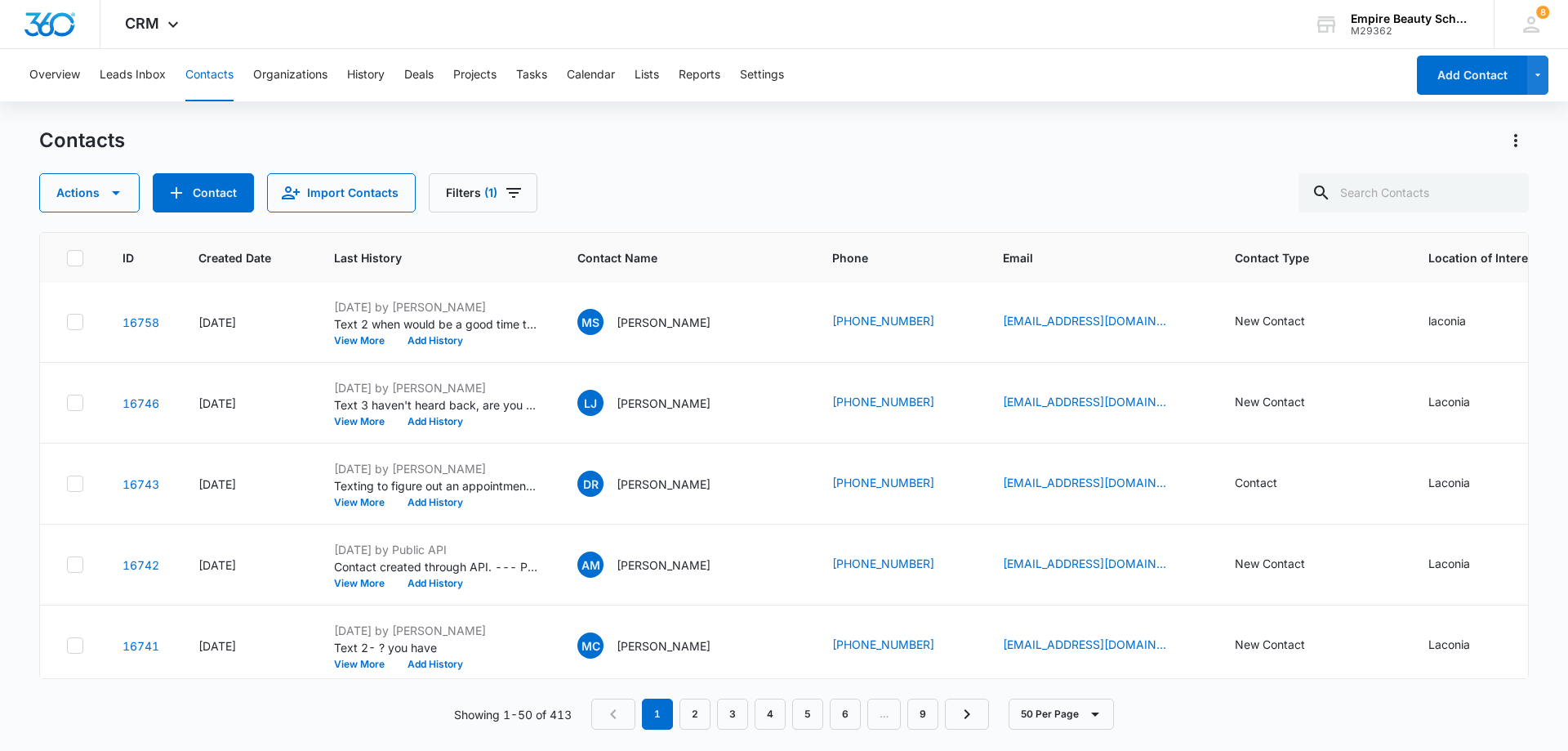
scroll to position [327, 0]
click at [367, 499] on button "View More" at bounding box center [365, 500] width 63 height 10
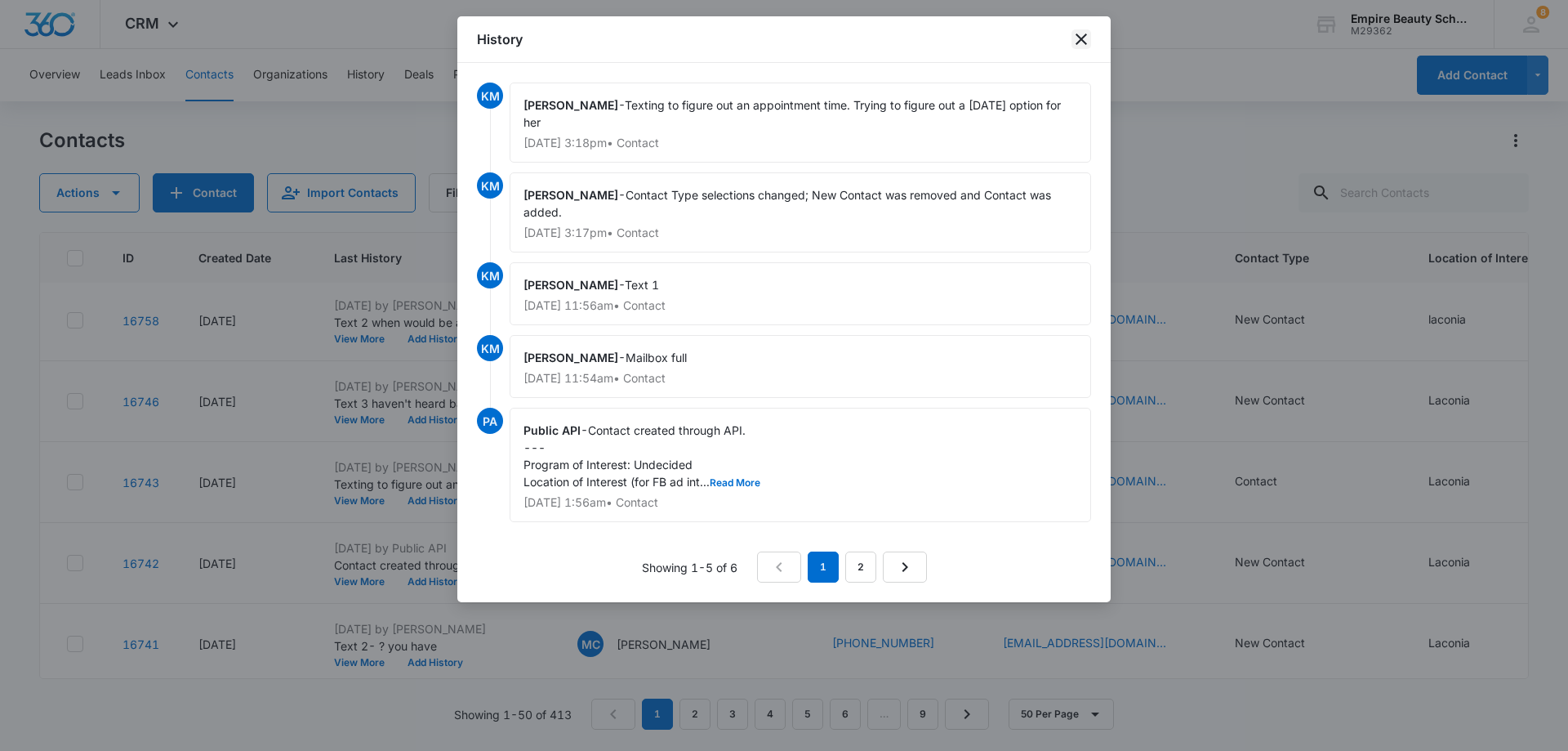
click at [1085, 38] on icon "close" at bounding box center [1082, 39] width 20 height 20
